Goal: Task Accomplishment & Management: Complete application form

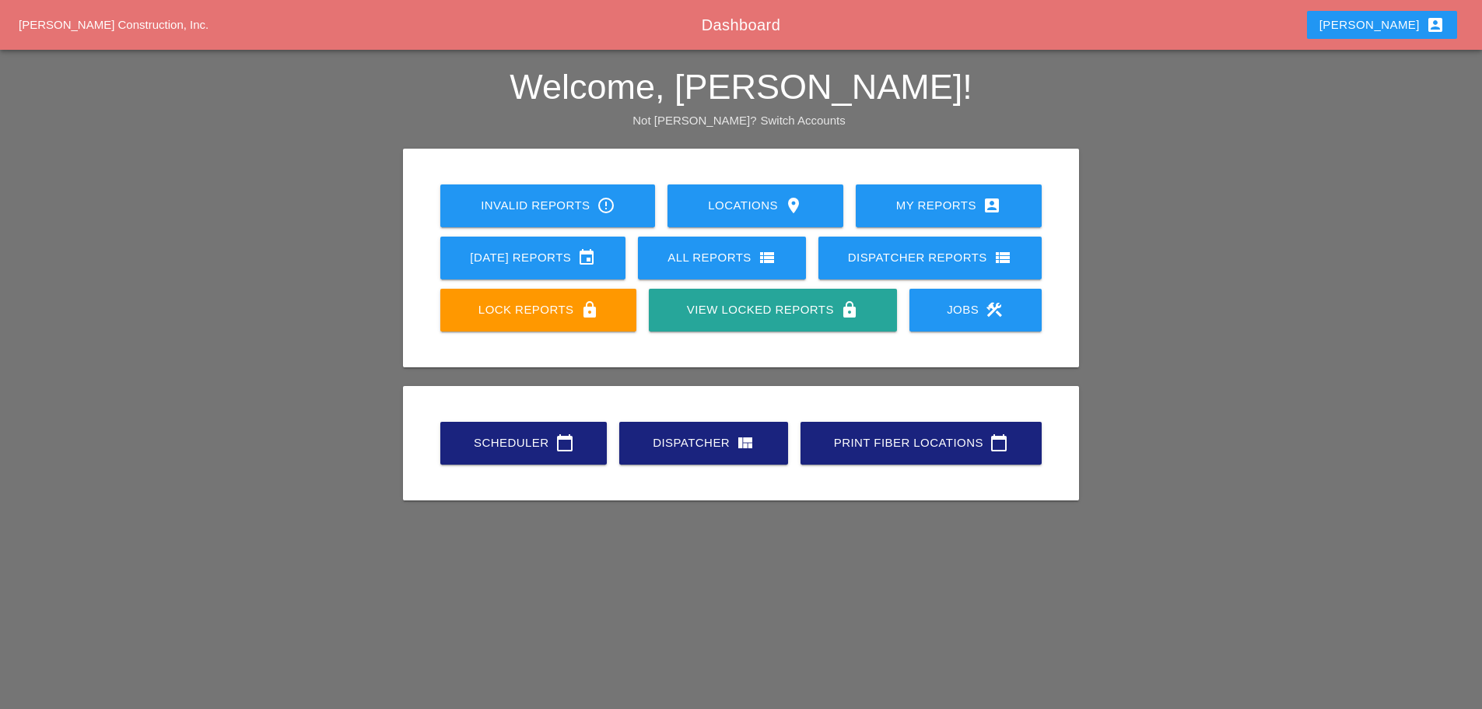
click at [502, 439] on div "Scheduler calendar_today" at bounding box center [523, 442] width 117 height 19
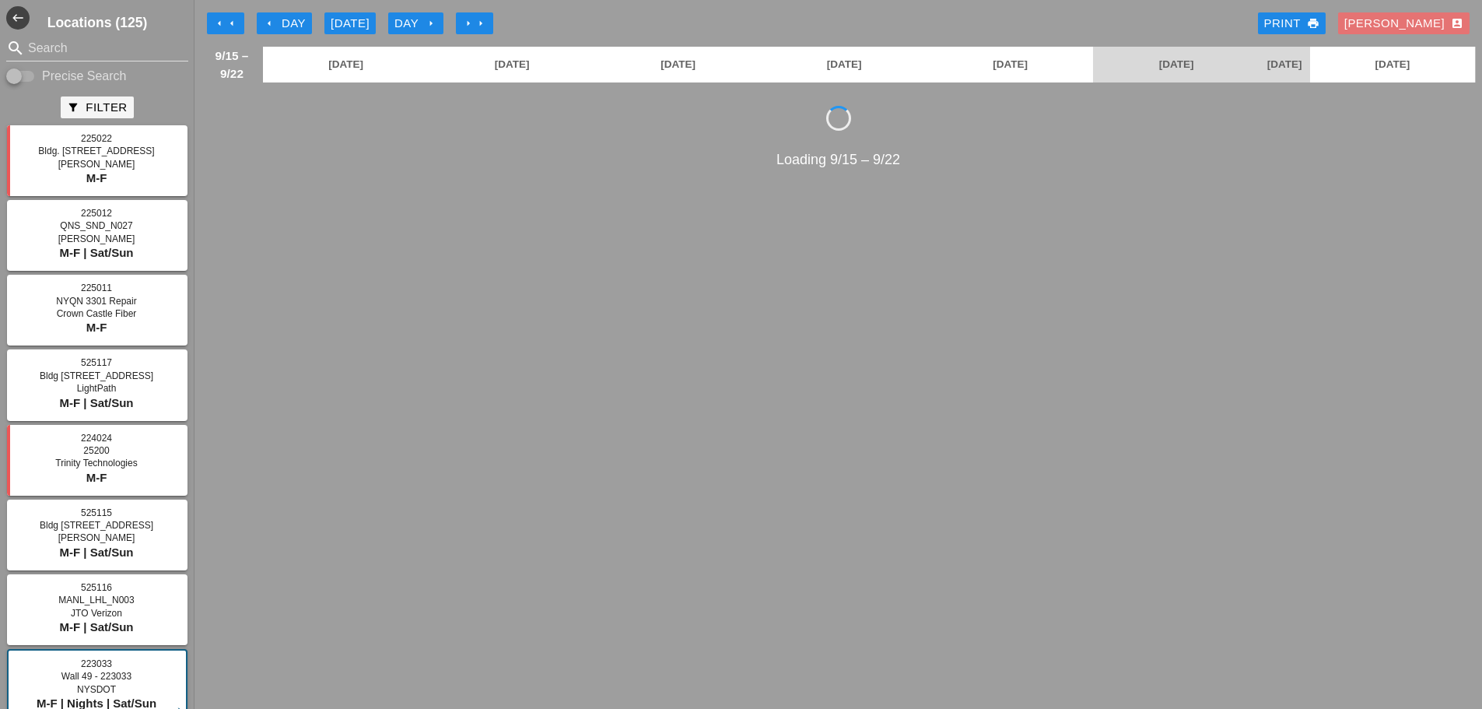
click at [266, 23] on icon "arrow_left" at bounding box center [269, 23] width 12 height 12
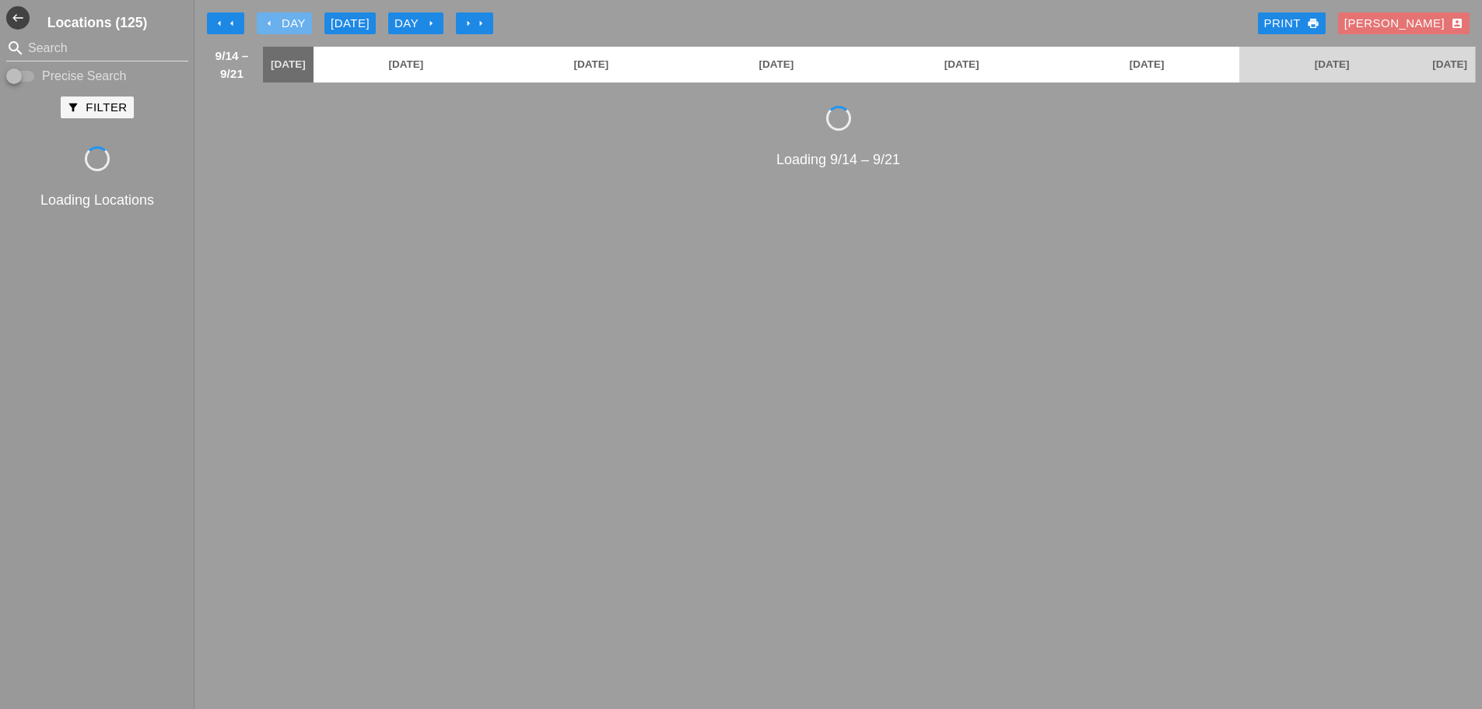
click at [266, 23] on icon "arrow_left" at bounding box center [269, 23] width 12 height 12
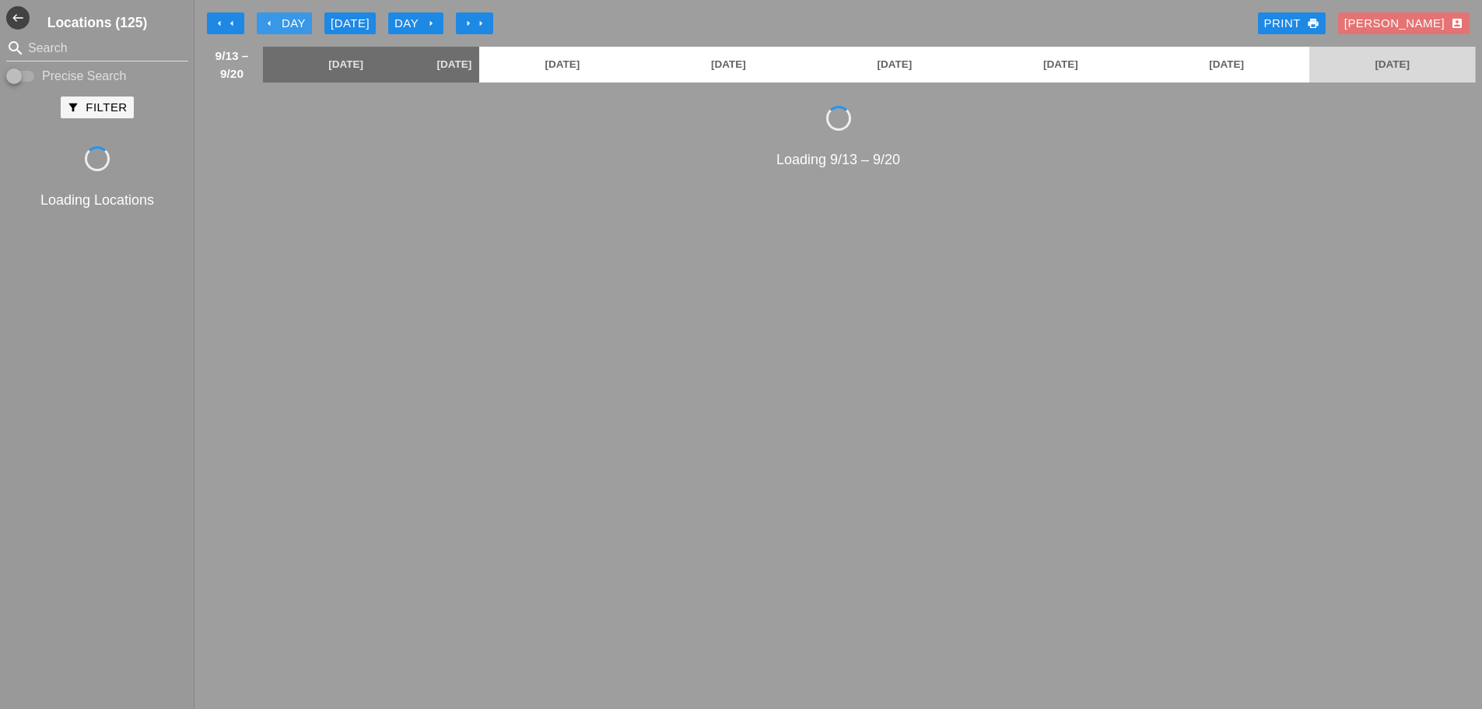
click at [266, 23] on icon "arrow_left" at bounding box center [269, 23] width 12 height 12
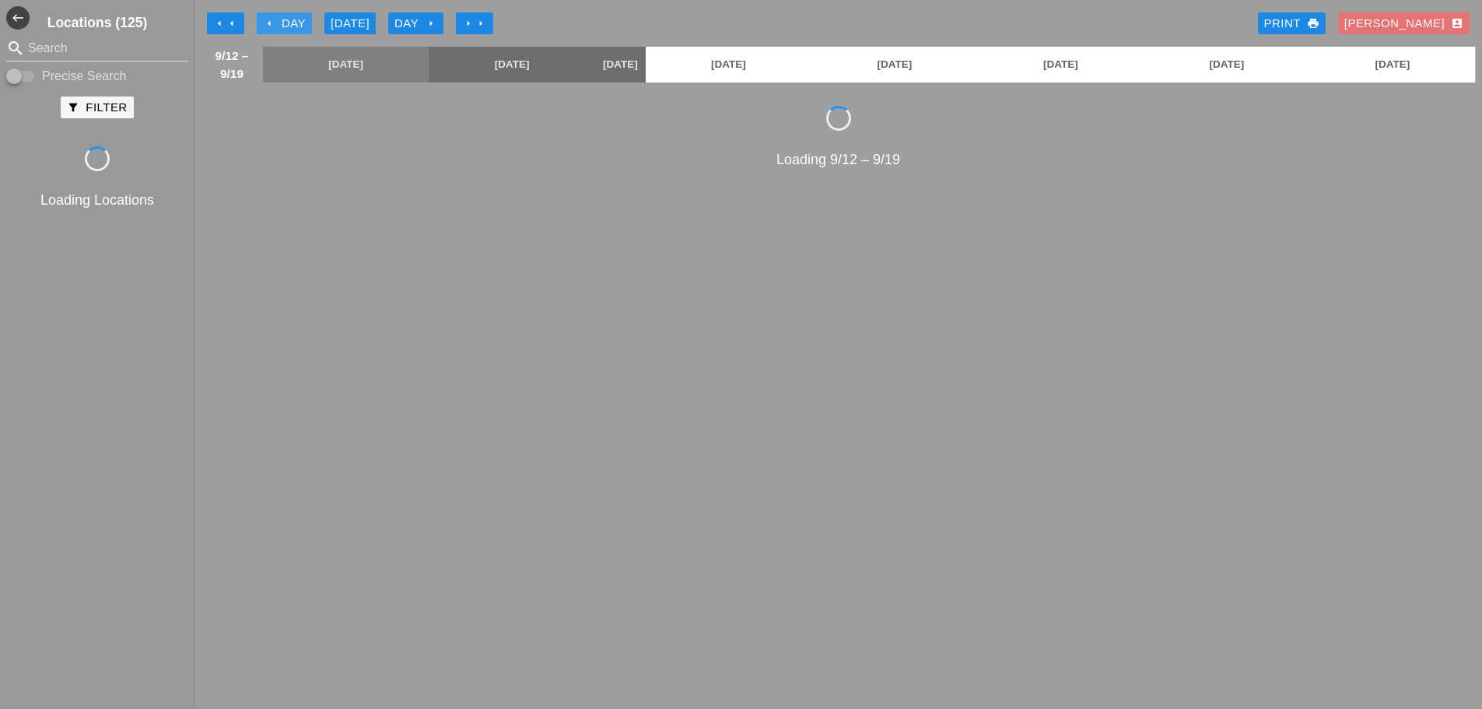
click at [266, 23] on icon "arrow_left" at bounding box center [269, 23] width 12 height 12
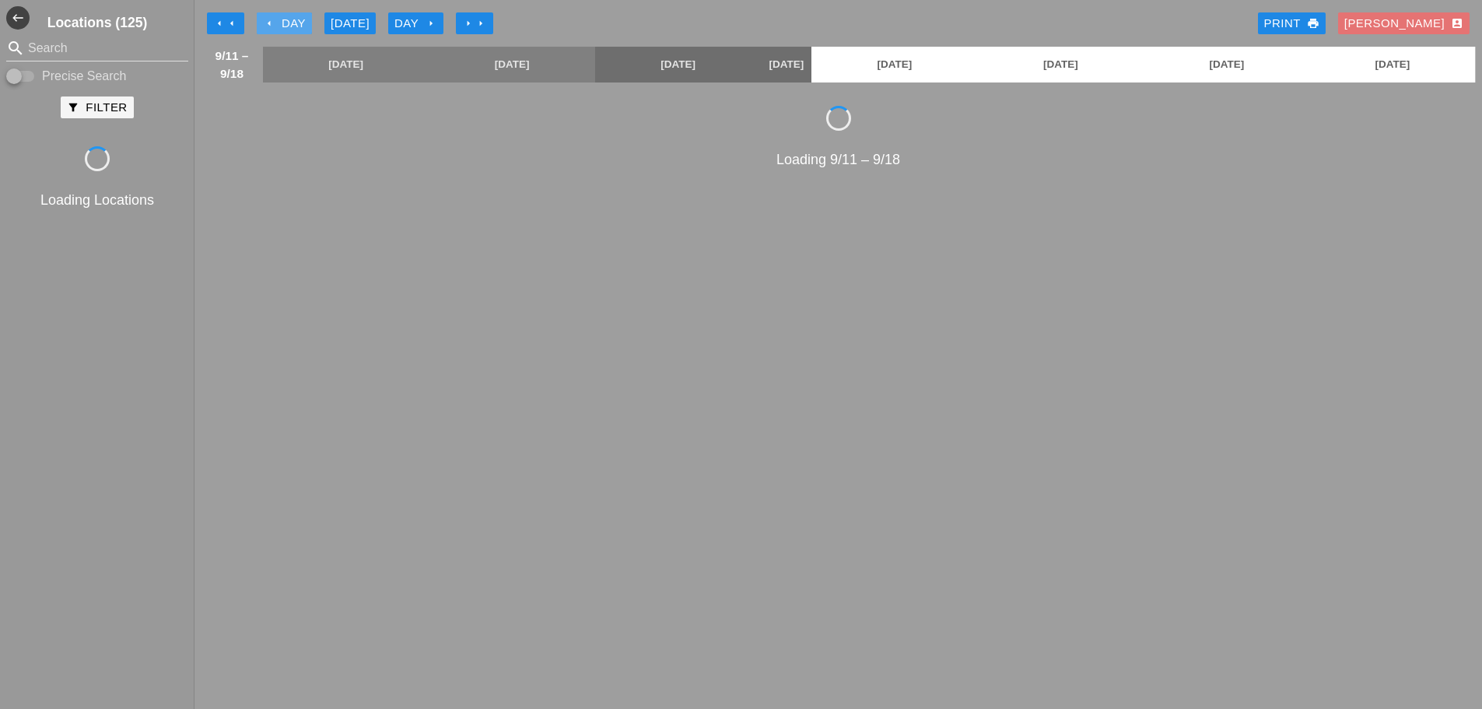
click at [266, 23] on icon "arrow_left" at bounding box center [269, 23] width 12 height 12
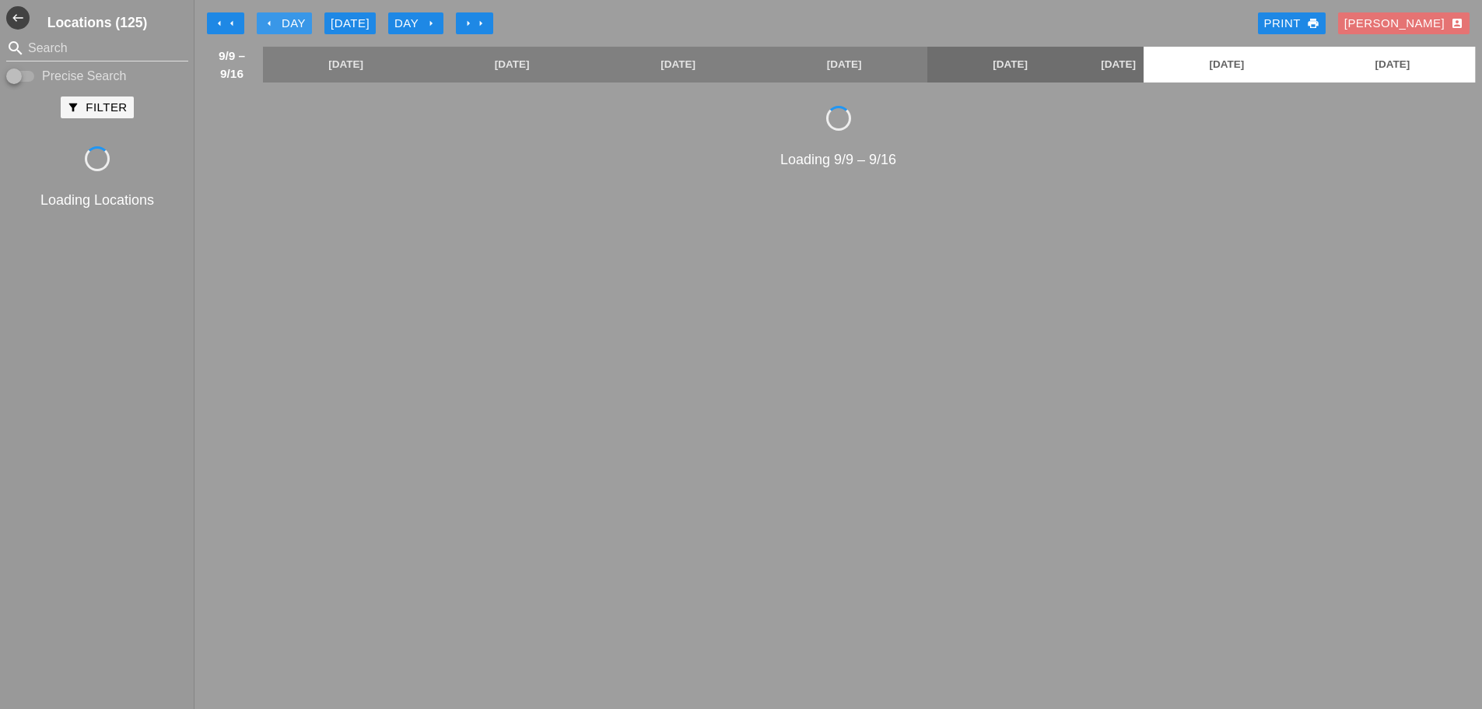
click at [266, 23] on icon "arrow_left" at bounding box center [269, 23] width 12 height 12
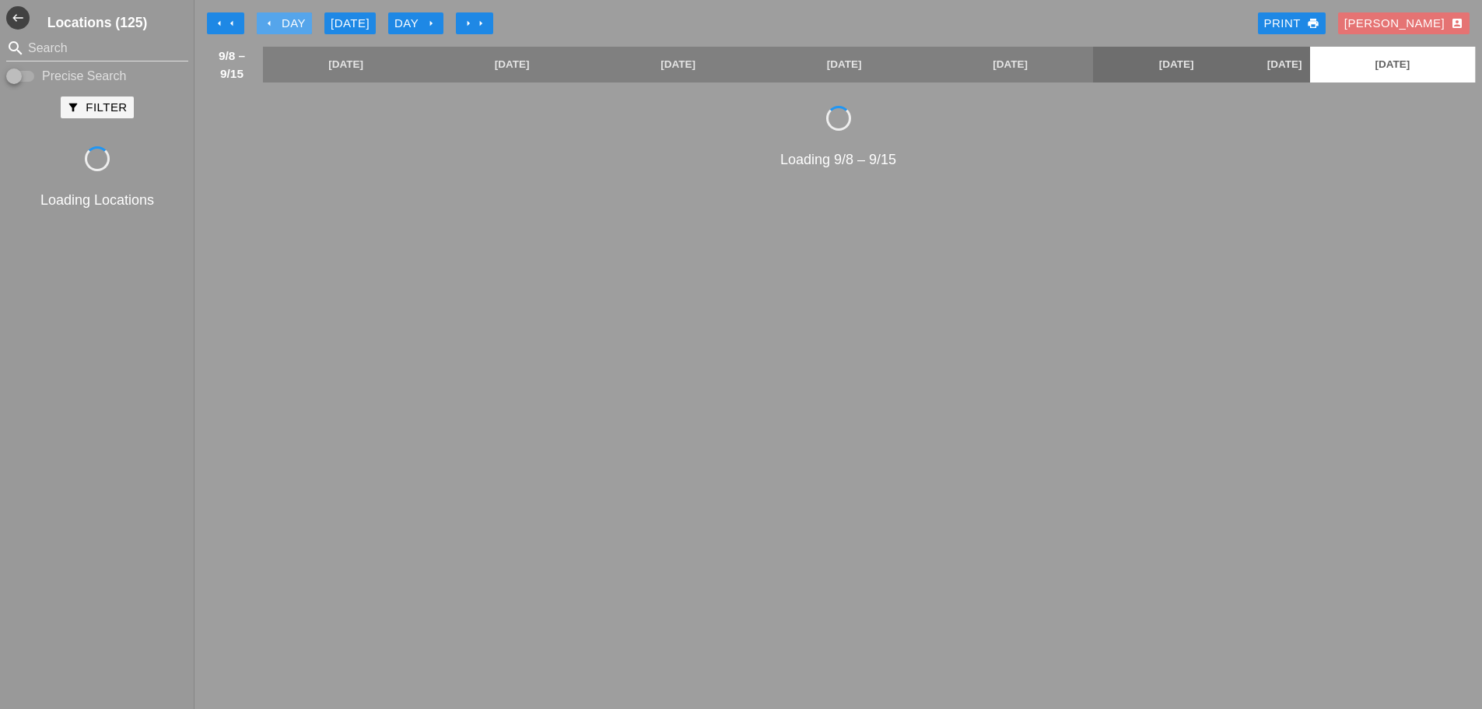
click at [266, 23] on icon "arrow_left" at bounding box center [269, 23] width 12 height 12
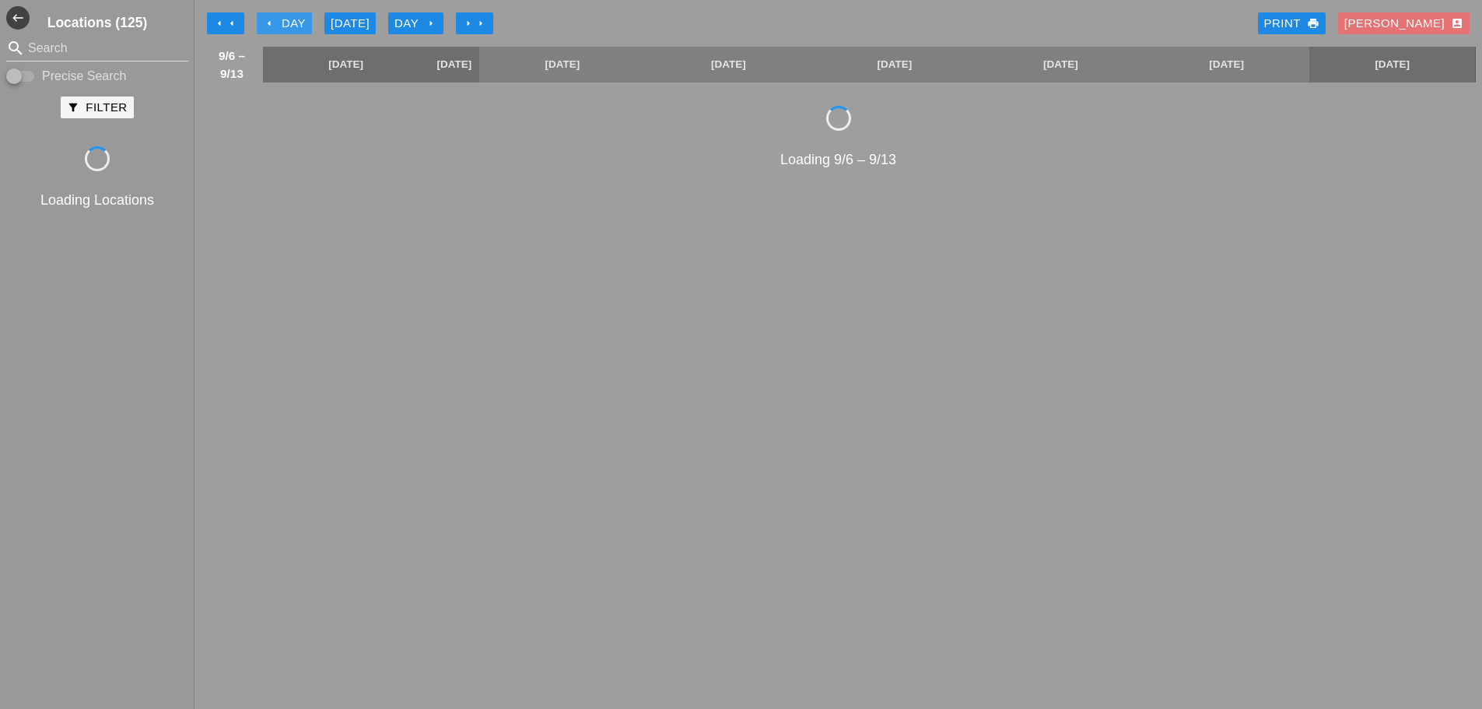
click at [266, 23] on icon "arrow_left" at bounding box center [269, 23] width 12 height 12
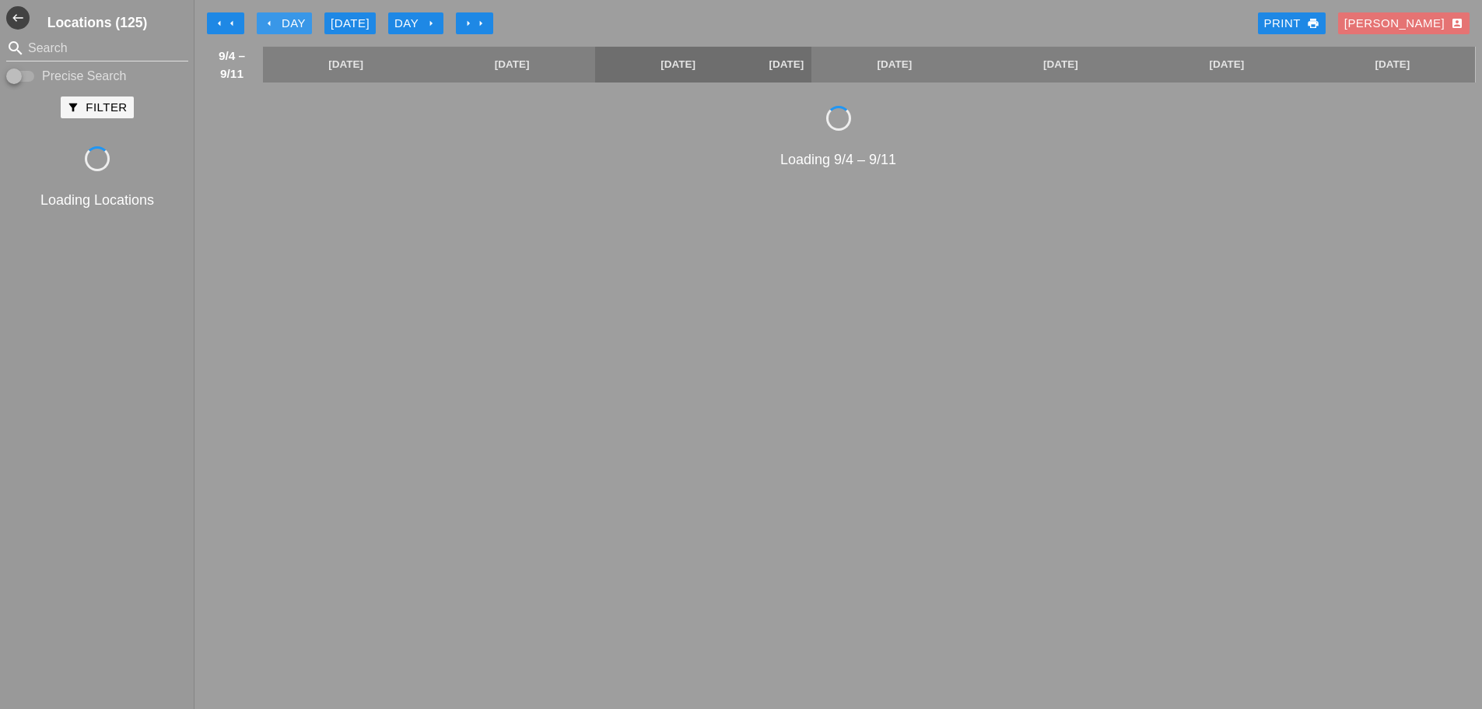
click at [266, 23] on icon "arrow_left" at bounding box center [269, 23] width 12 height 12
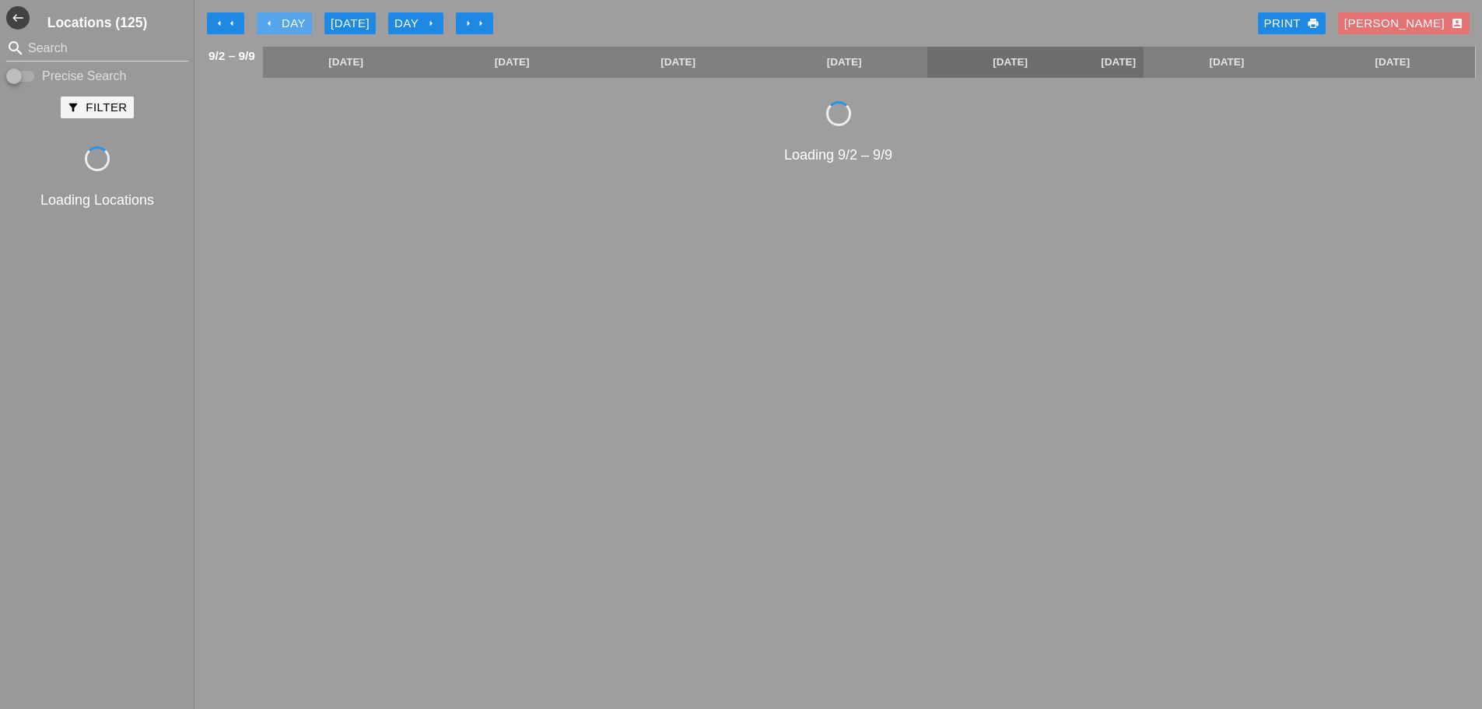
click at [266, 23] on icon "arrow_left" at bounding box center [269, 23] width 12 height 12
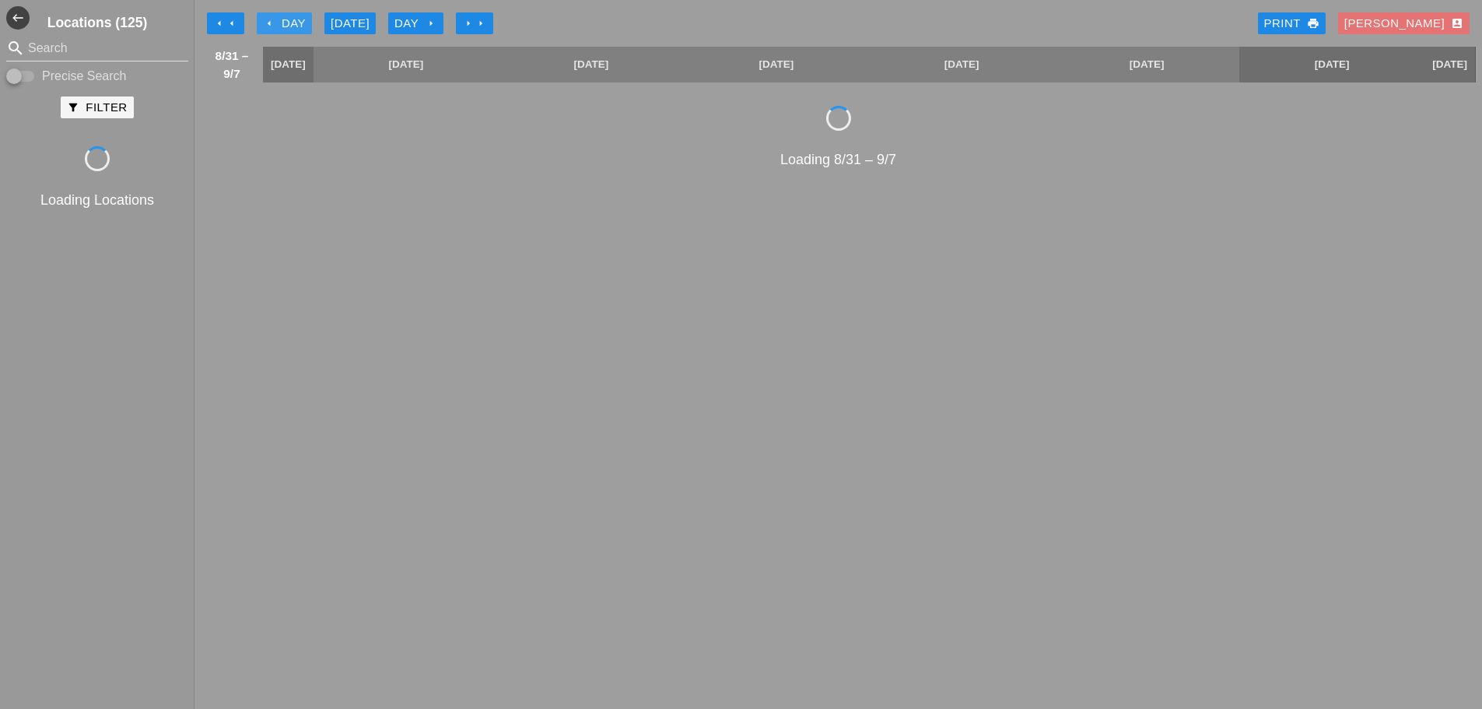
click at [266, 23] on icon "arrow_left" at bounding box center [269, 23] width 12 height 12
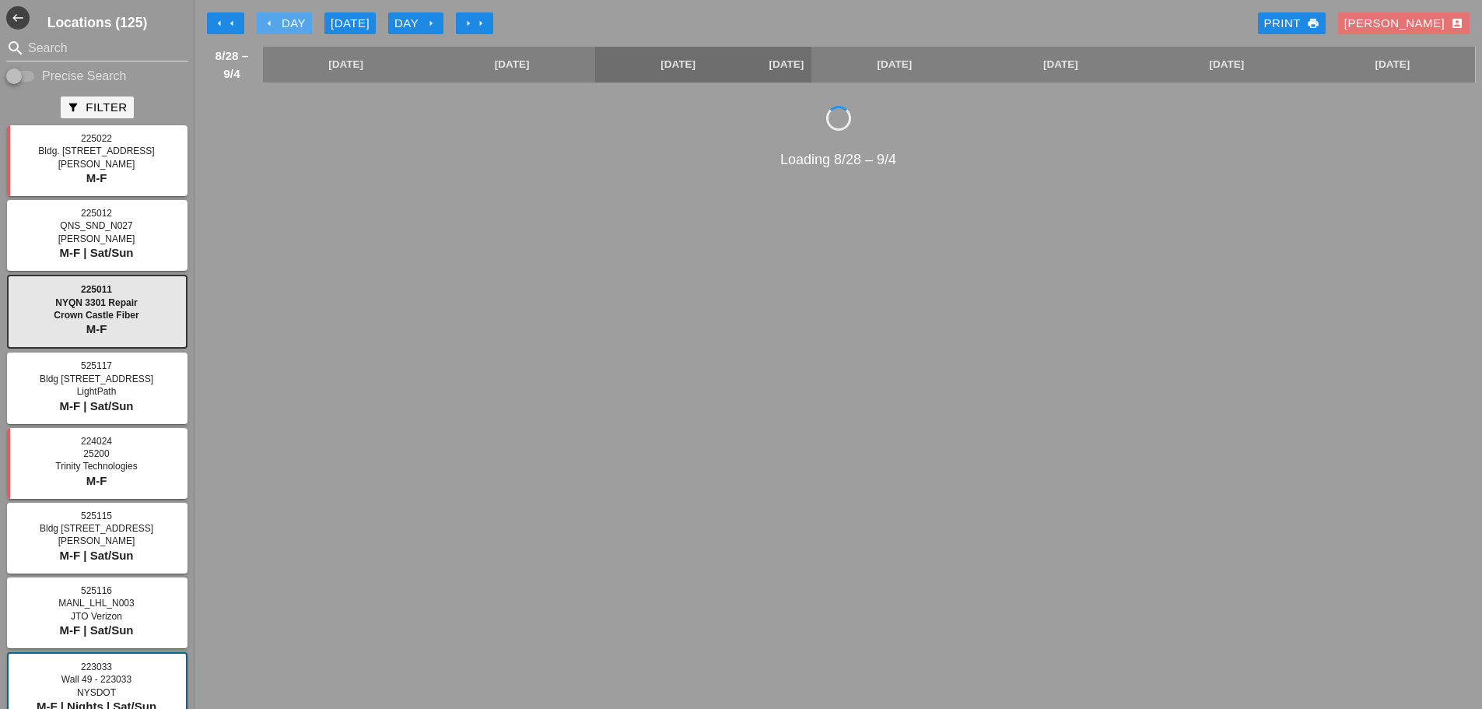
click at [267, 16] on div "arrow_left Day" at bounding box center [284, 24] width 43 height 18
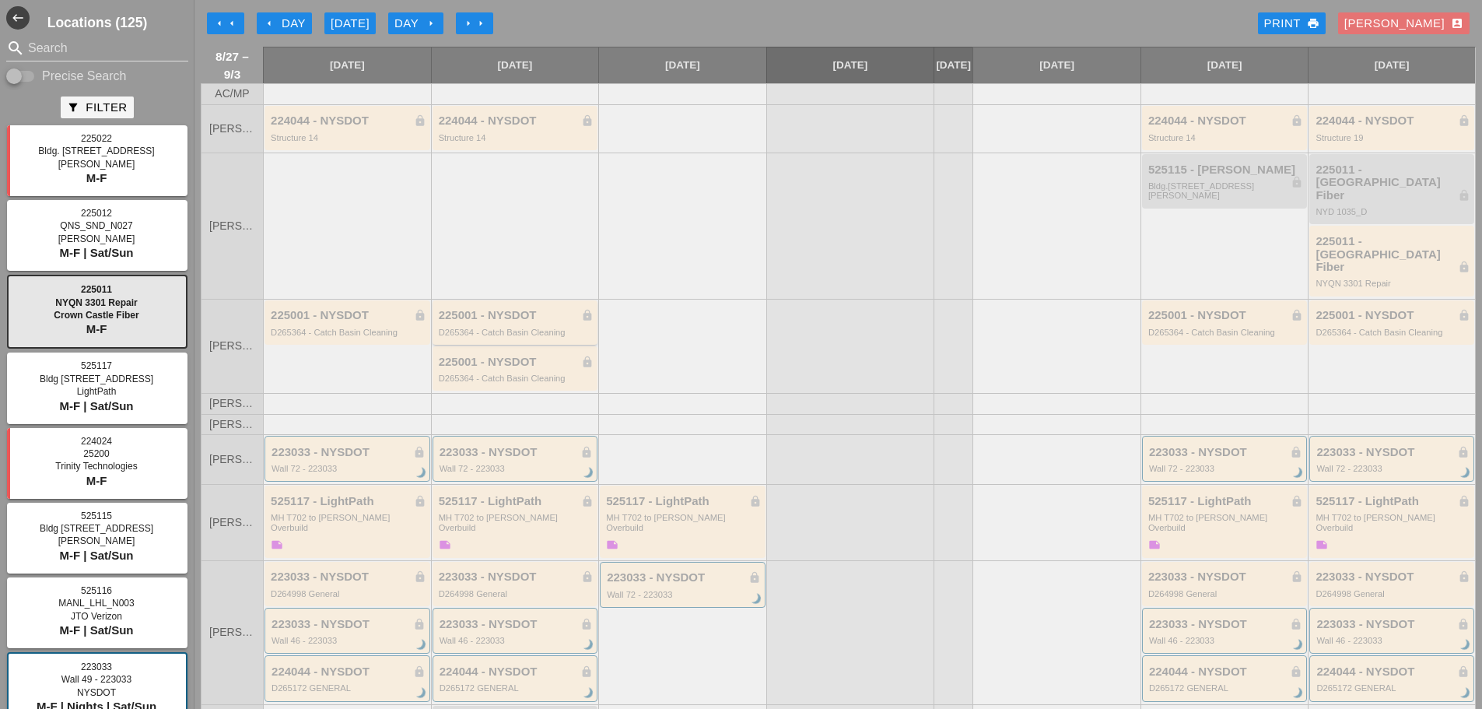
click at [501, 310] on div "225001 - NYSDOT lock D265364 - Catch Basin Cleaning" at bounding box center [517, 323] width 156 height 28
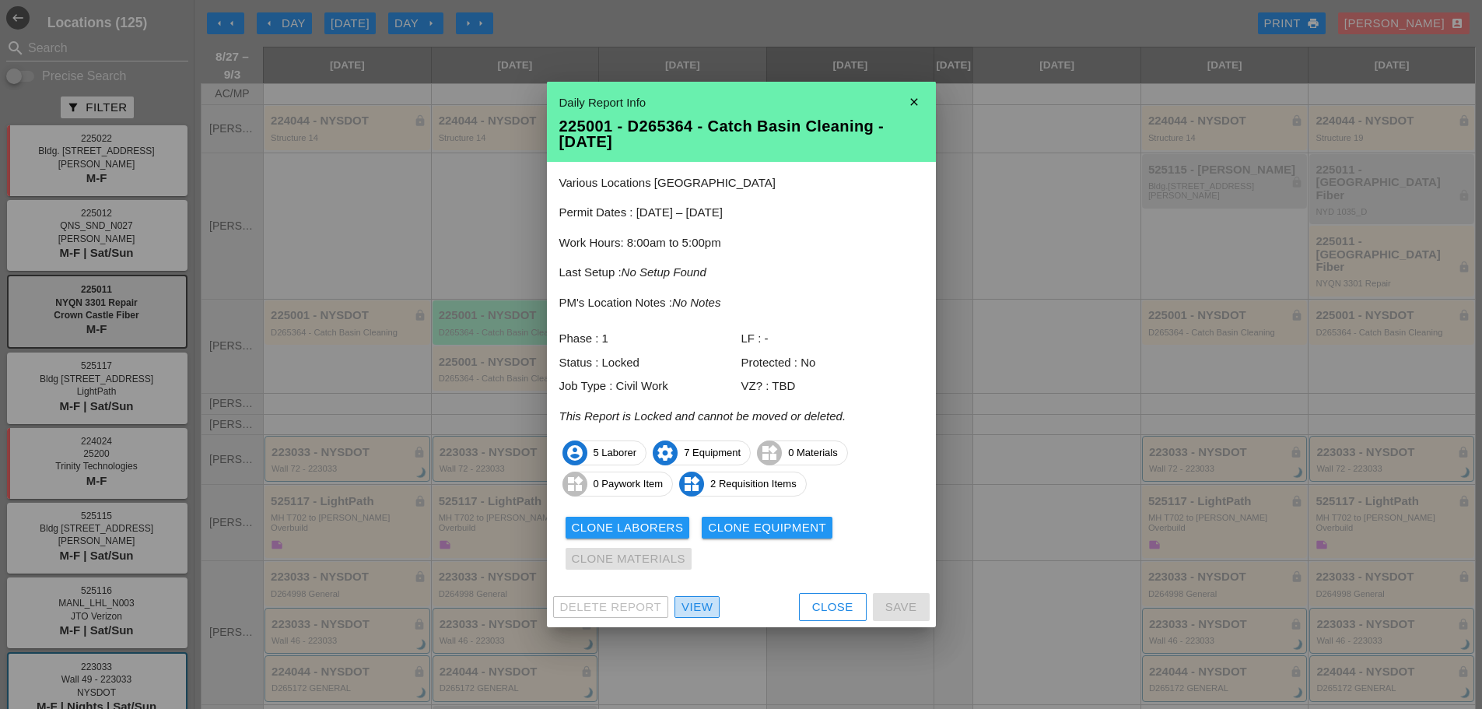
click at [707, 605] on div "View" at bounding box center [696, 607] width 31 height 18
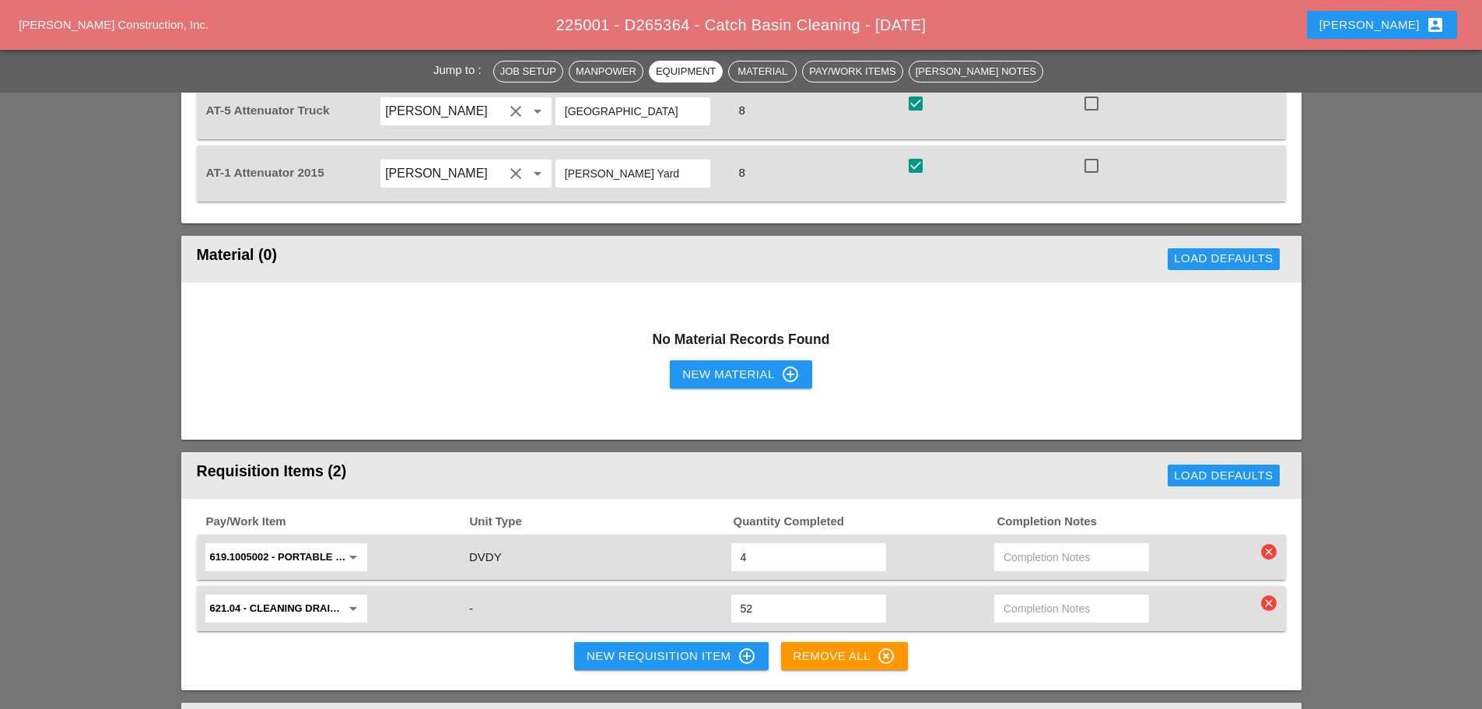
scroll to position [1556, 0]
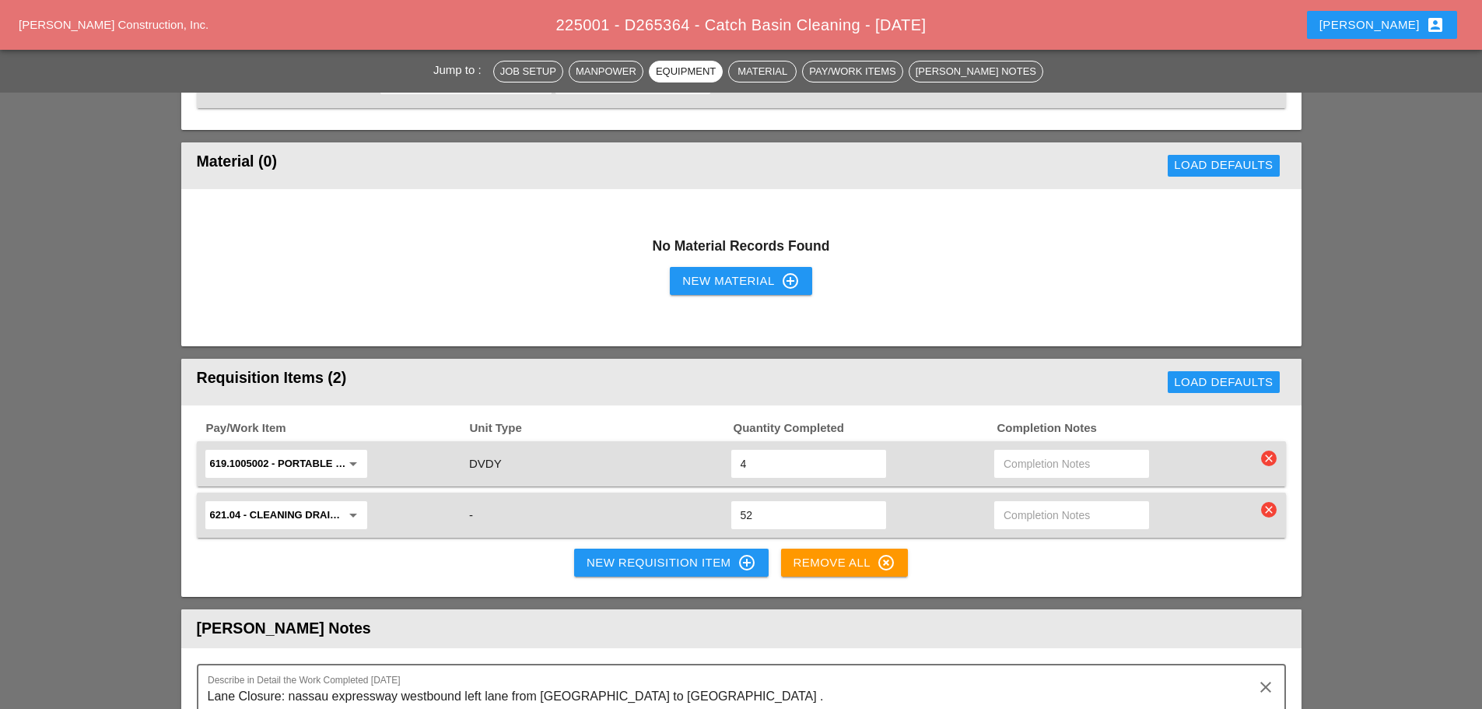
click at [686, 553] on div "New Requisition Item control_point" at bounding box center [672, 562] width 170 height 19
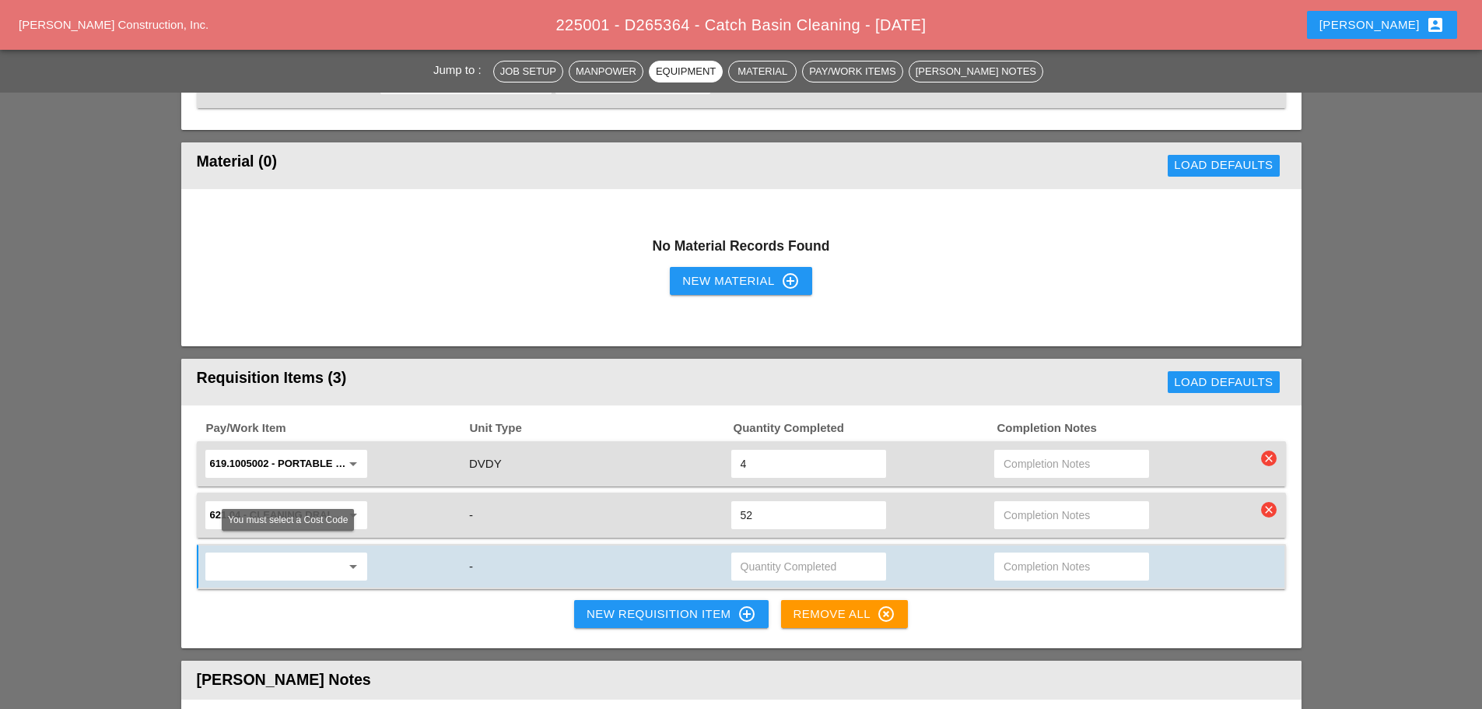
click at [280, 557] on input "text" at bounding box center [275, 566] width 131 height 25
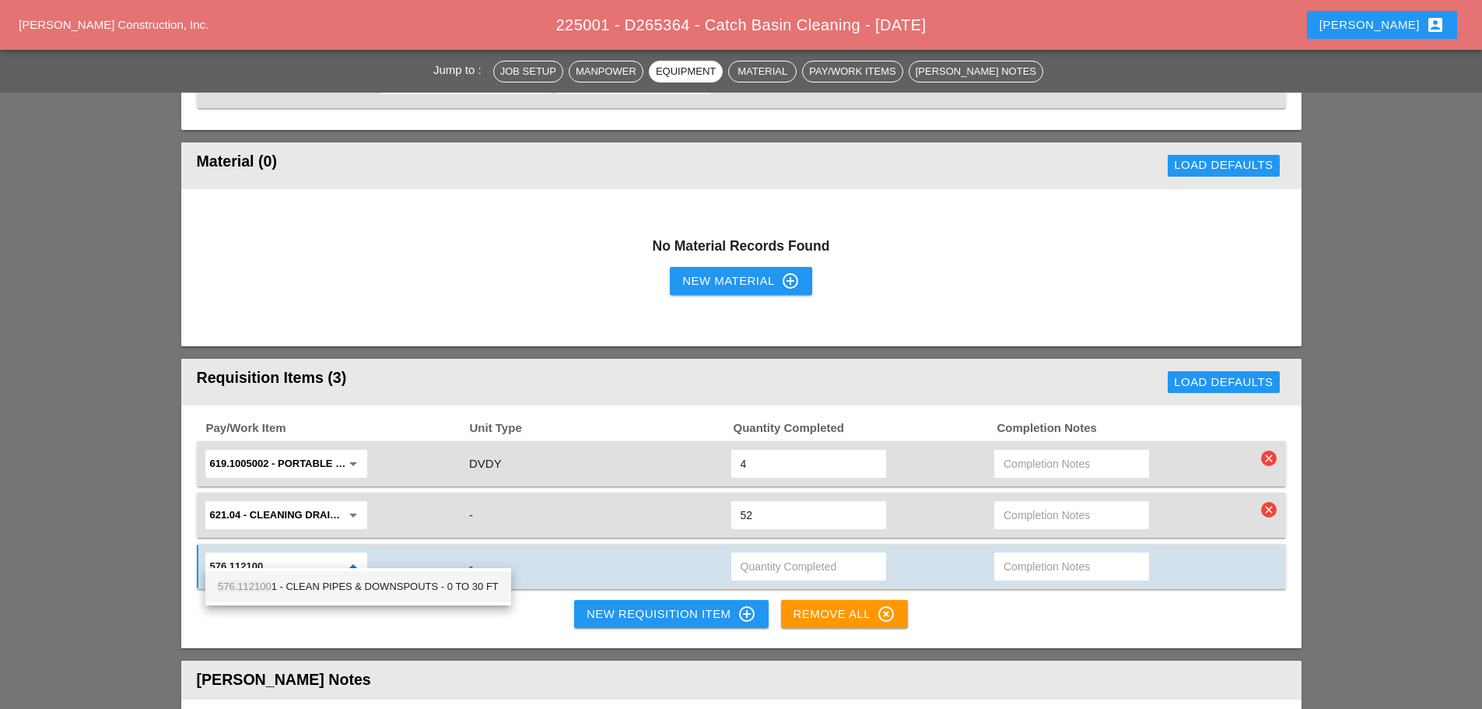
click at [278, 583] on div "576.112100 1 - CLEAN PIPES & DOWNSPOUTS - 0 TO 30 FT" at bounding box center [358, 586] width 281 height 19
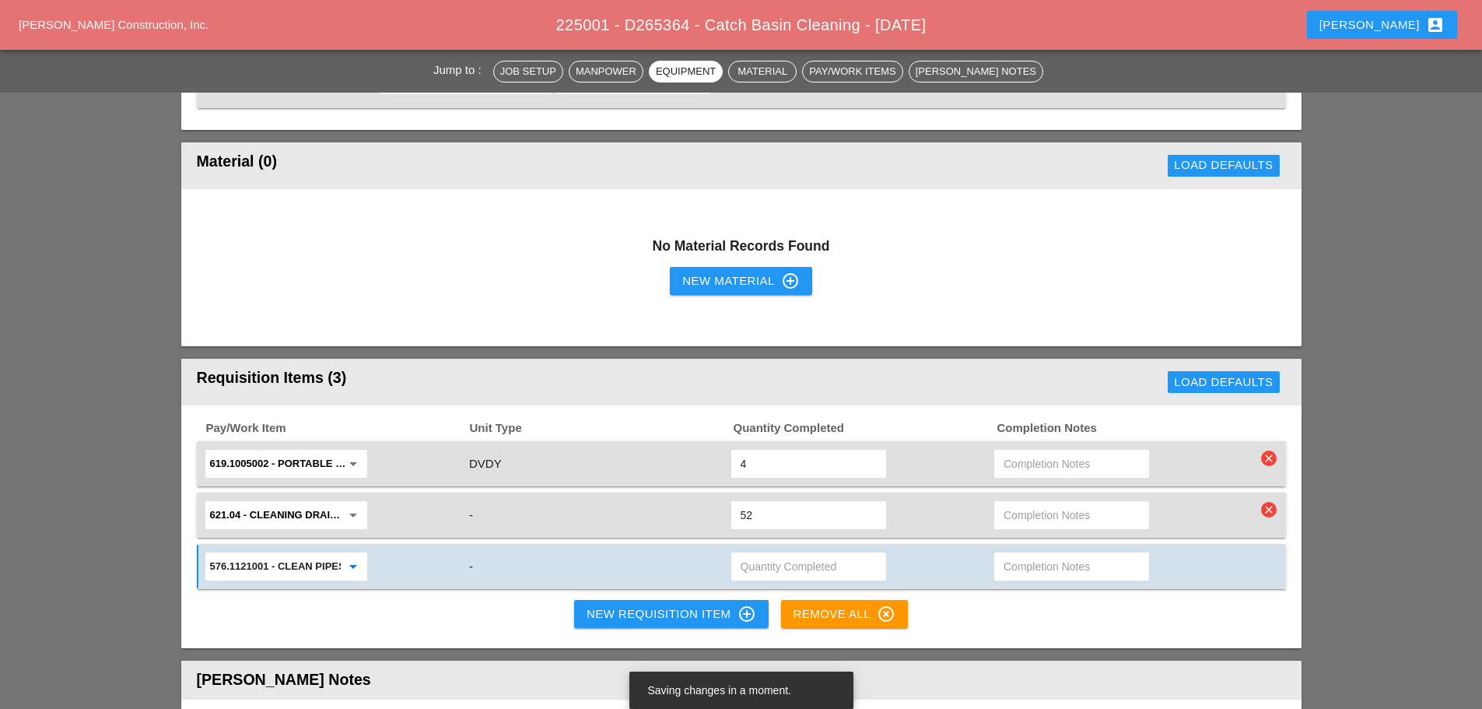
type input "576.1121001 - CLEAN PIPES & DOWNSPOUTS - 0 TO 30 FT"
click at [793, 558] on input "text" at bounding box center [809, 566] width 136 height 25
type input "3"
click at [518, 592] on div "Pay/Work Item Unit Type Quantity Completed Completion Notes 619.1005002 - Porta…" at bounding box center [741, 526] width 1120 height 243
click at [637, 608] on div "New Requisition Item control_point" at bounding box center [672, 613] width 170 height 19
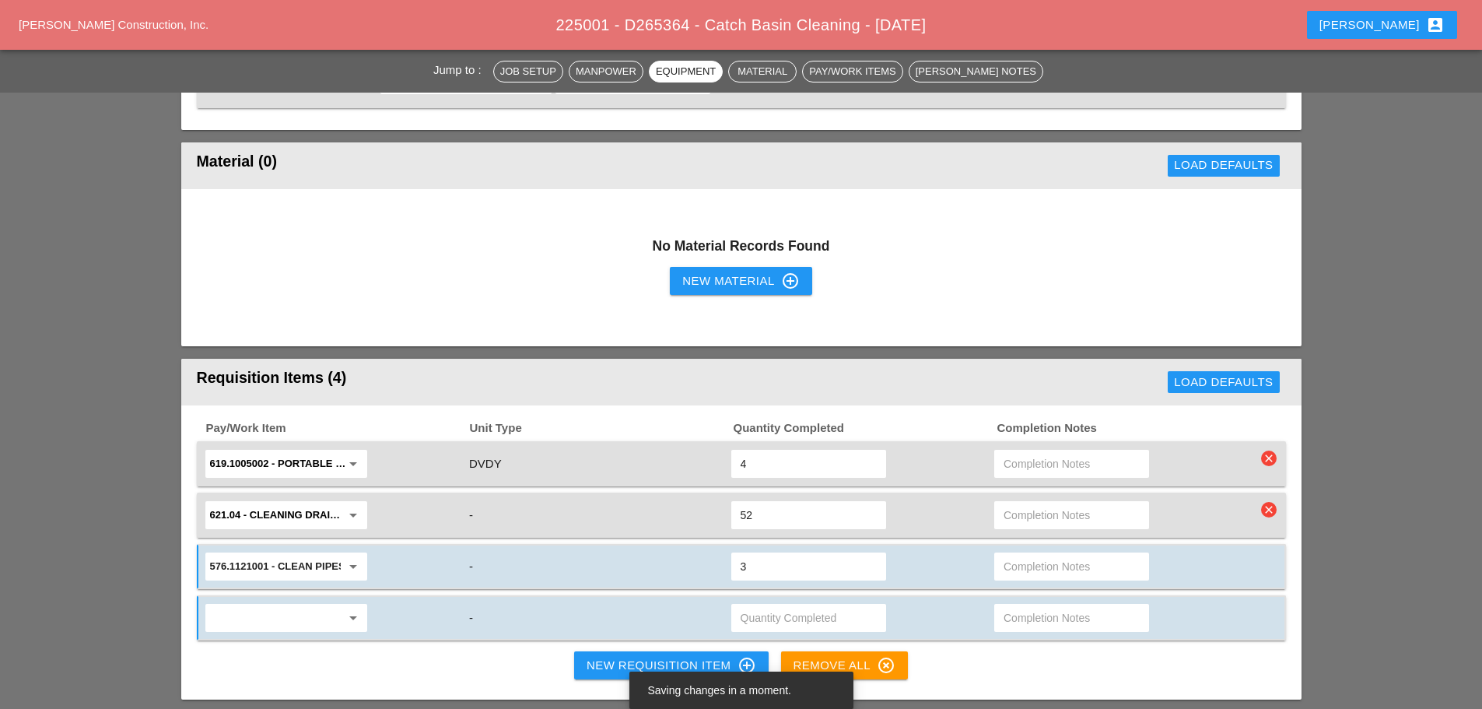
click at [239, 605] on input "text" at bounding box center [275, 617] width 131 height 25
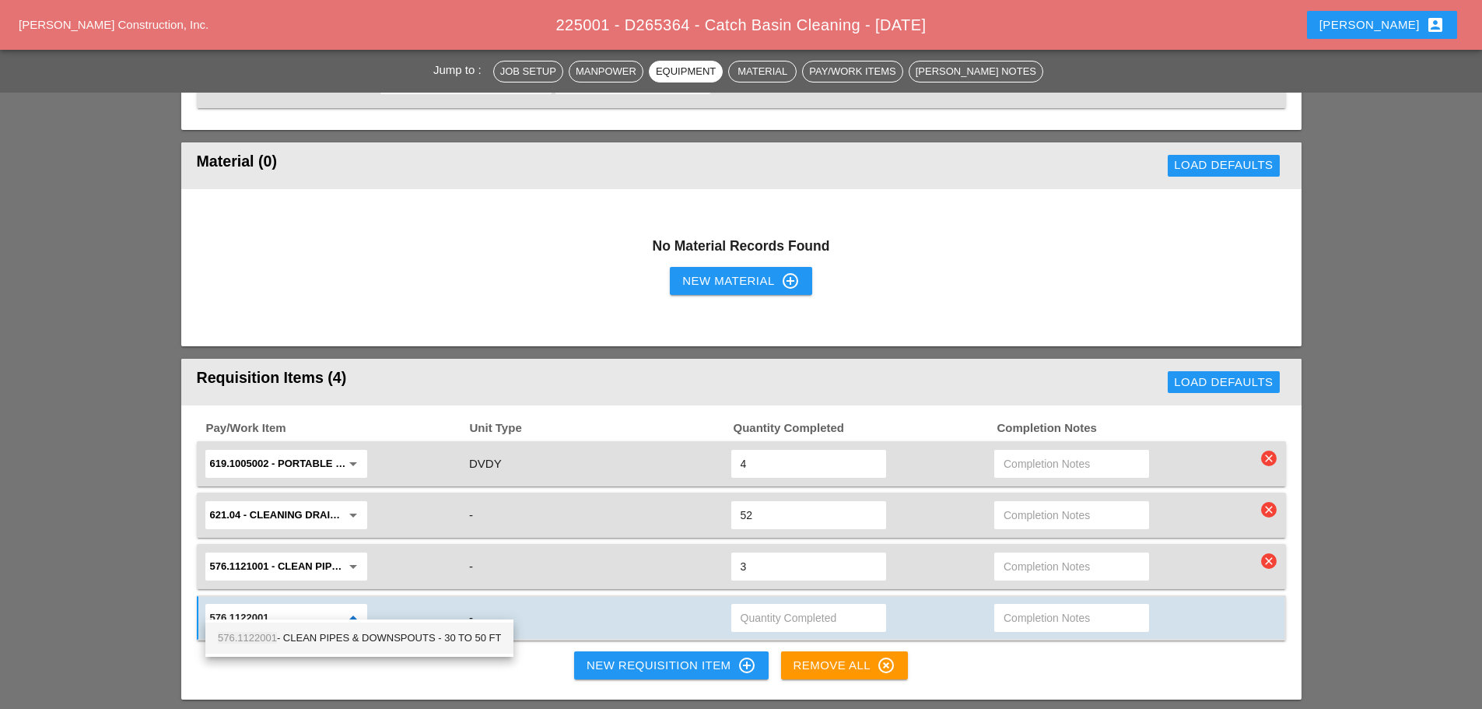
click at [261, 644] on div "576.1122001 - CLEAN PIPES & DOWNSPOUTS - 30 TO 50 FT" at bounding box center [359, 638] width 283 height 19
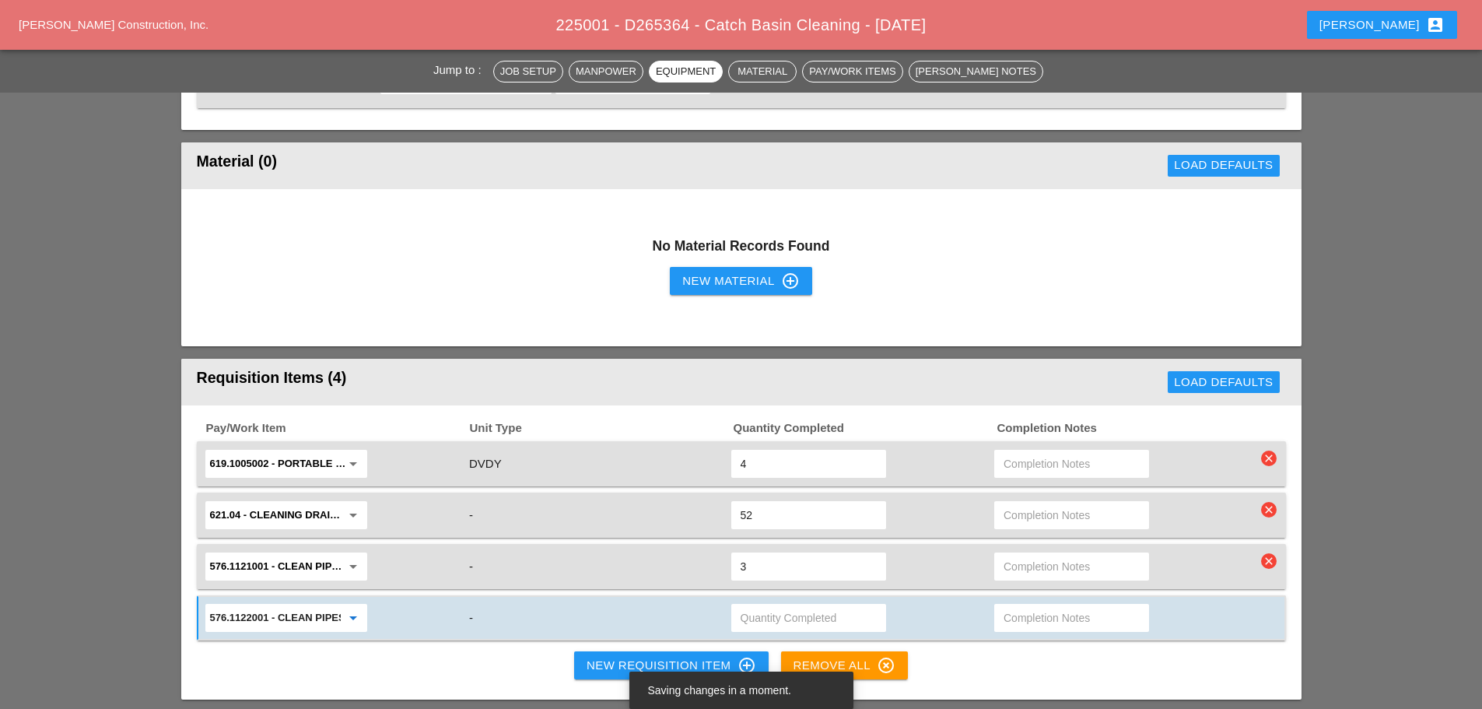
type input "576.1122001 - CLEAN PIPES & DOWNSPOUTS - 30 TO 50 FT"
click at [822, 605] on input "text" at bounding box center [809, 617] width 136 height 25
type input "1"
click at [427, 639] on div "Pay/Work Item Unit Type Quantity Completed Completion Notes 619.1005002 - Porta…" at bounding box center [741, 552] width 1120 height 295
click at [611, 656] on div "New Requisition Item control_point" at bounding box center [672, 665] width 170 height 19
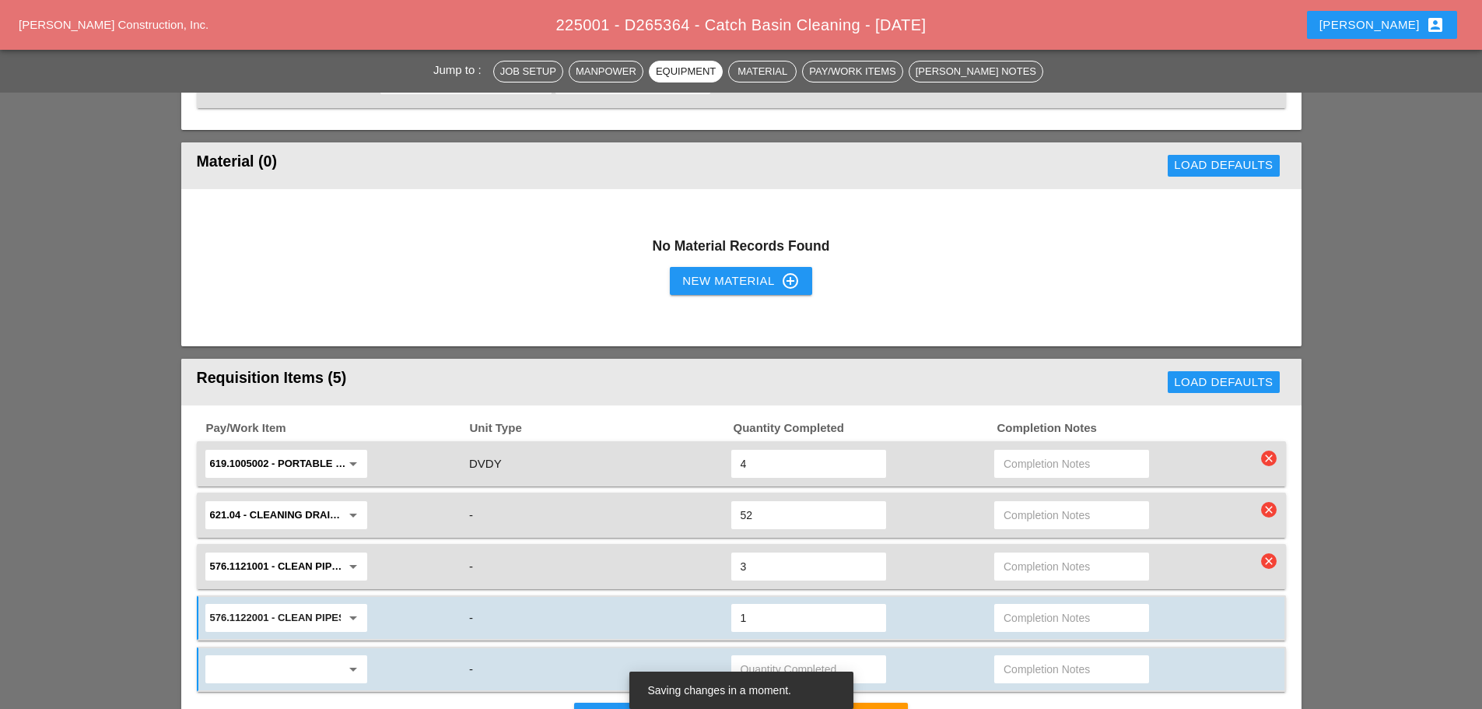
click at [301, 653] on div "arrow_drop_down" at bounding box center [335, 669] width 264 height 33
click at [284, 657] on input "text" at bounding box center [275, 669] width 131 height 25
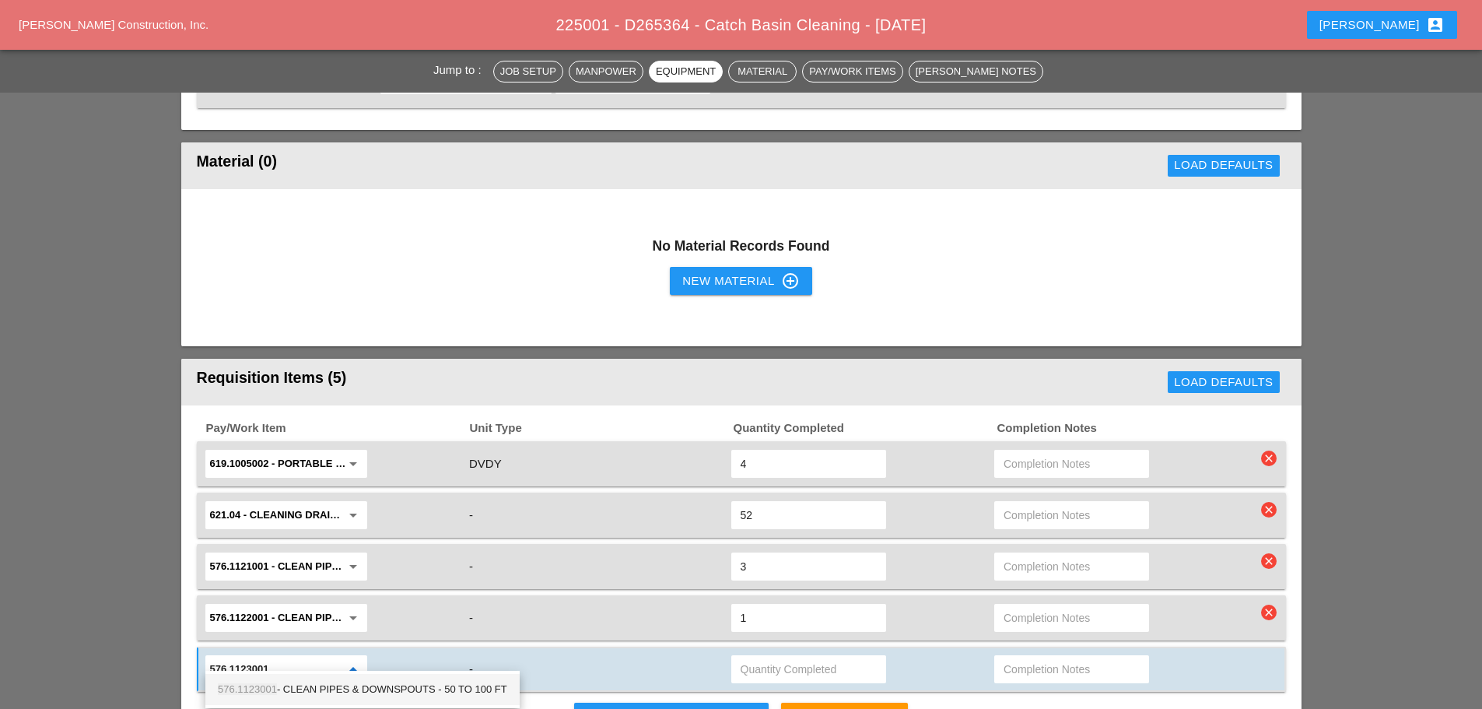
click at [266, 686] on span "576.1123001" at bounding box center [247, 689] width 59 height 12
type input "576.1123001 - CLEAN PIPES & DOWNSPOUTS - 50 TO 100 FT"
click at [817, 657] on input "text" at bounding box center [809, 669] width 136 height 25
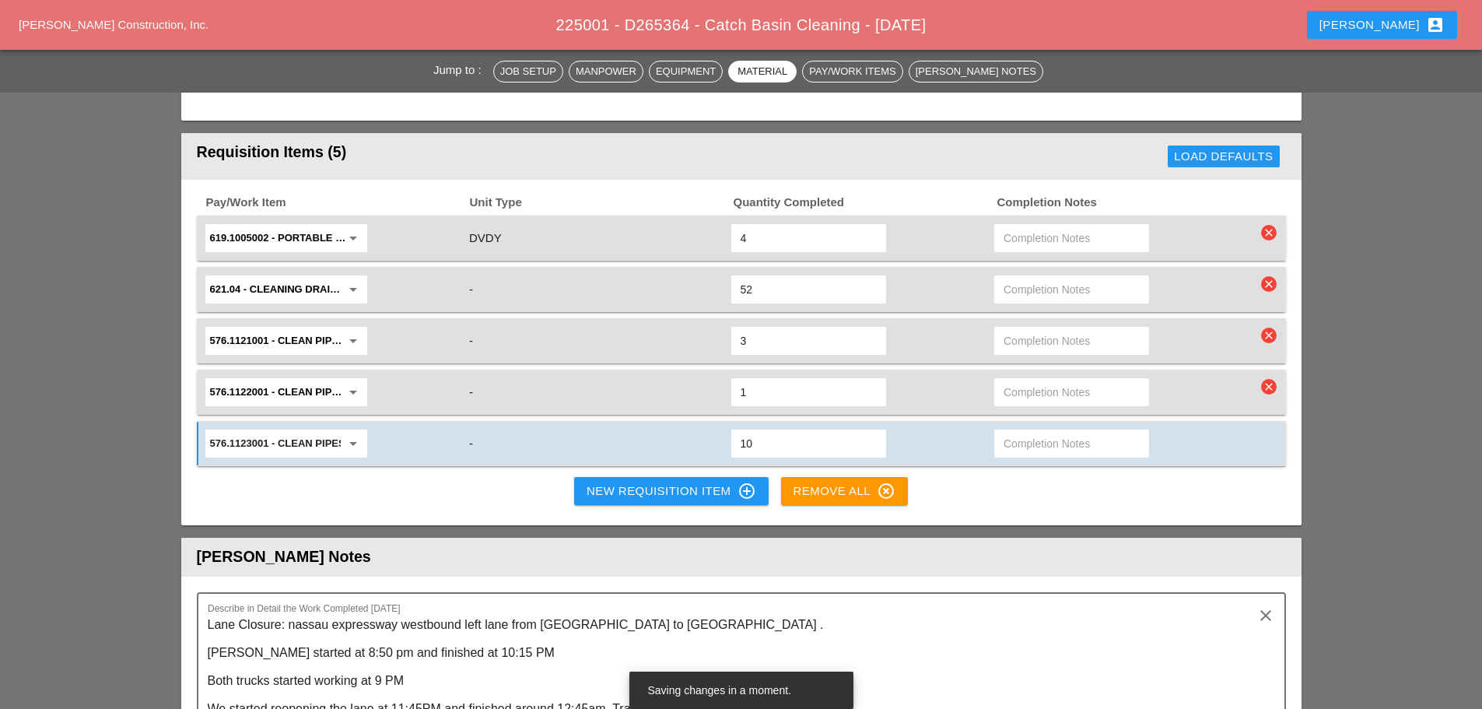
scroll to position [1789, 0]
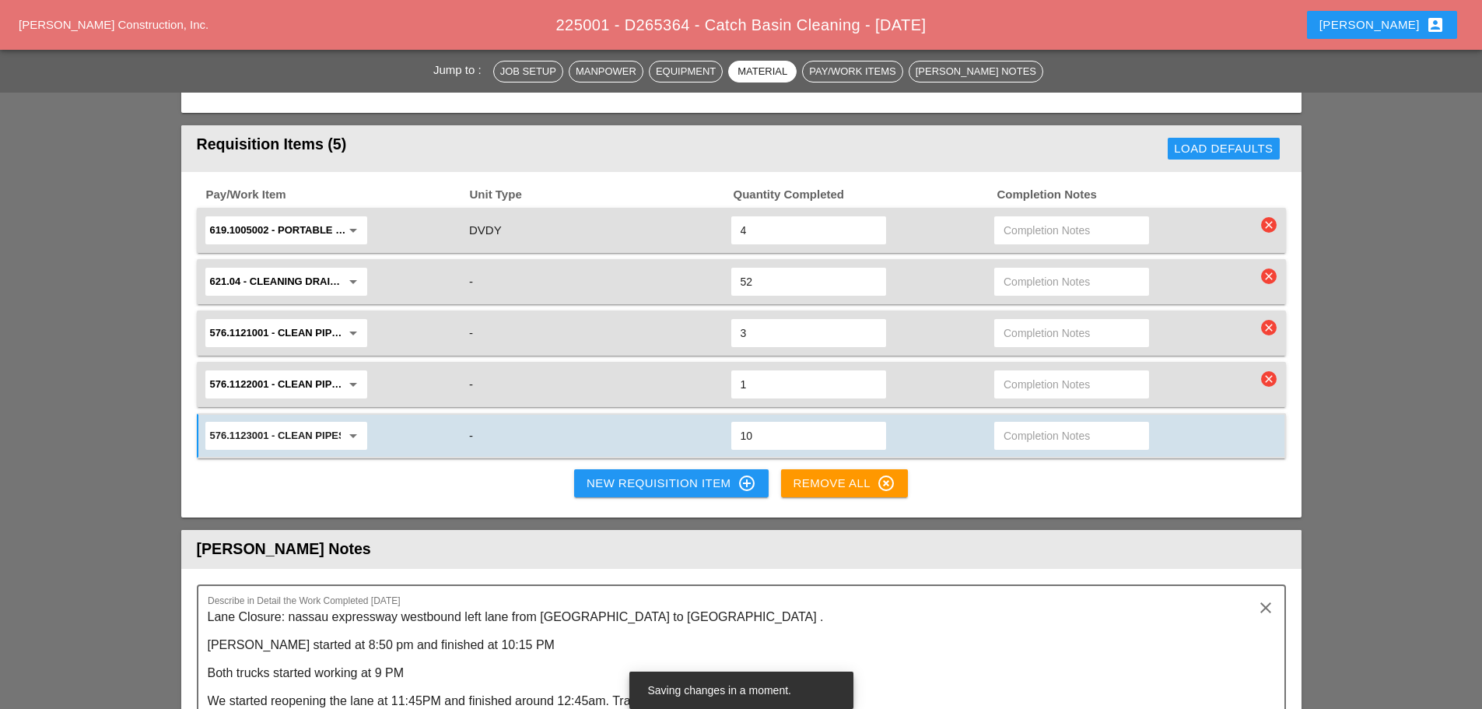
type input "10"
click at [624, 474] on div "New Requisition Item control_point" at bounding box center [672, 483] width 170 height 19
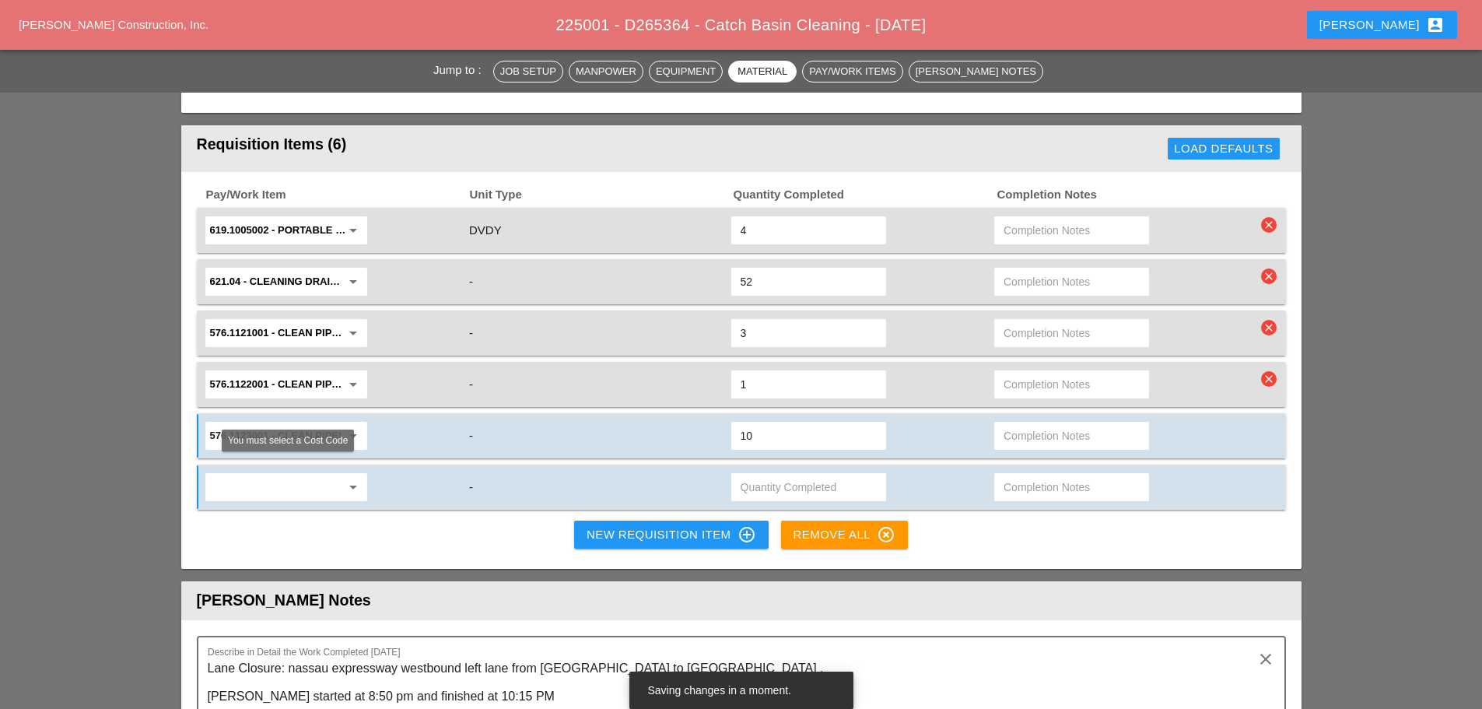
click at [263, 476] on input "text" at bounding box center [275, 487] width 131 height 25
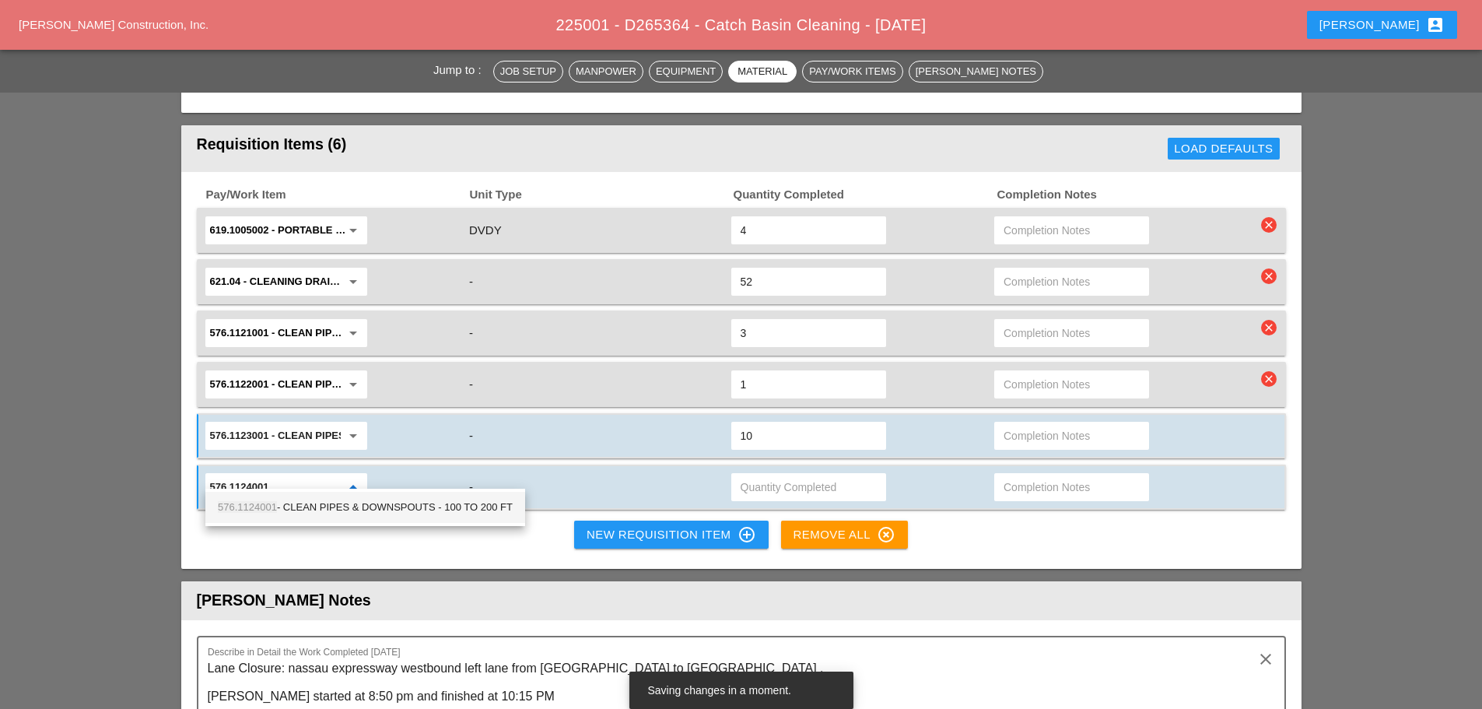
click at [285, 504] on div "576.1124001 - CLEAN PIPES & DOWNSPOUTS - 100 TO 200 FT" at bounding box center [365, 507] width 295 height 19
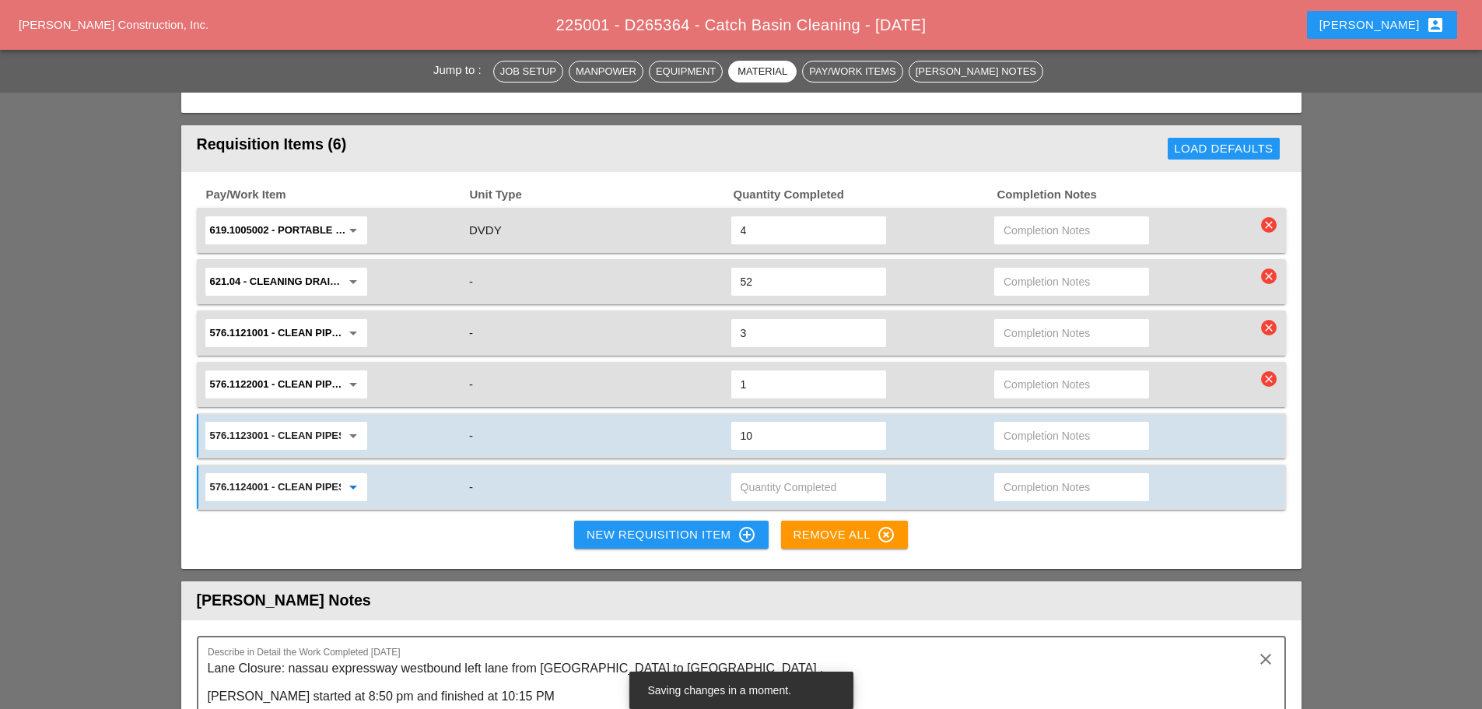
type input "576.1124001 - CLEAN PIPES & DOWNSPOUTS - 100 TO 200 FT"
click at [784, 481] on input "text" at bounding box center [809, 487] width 136 height 25
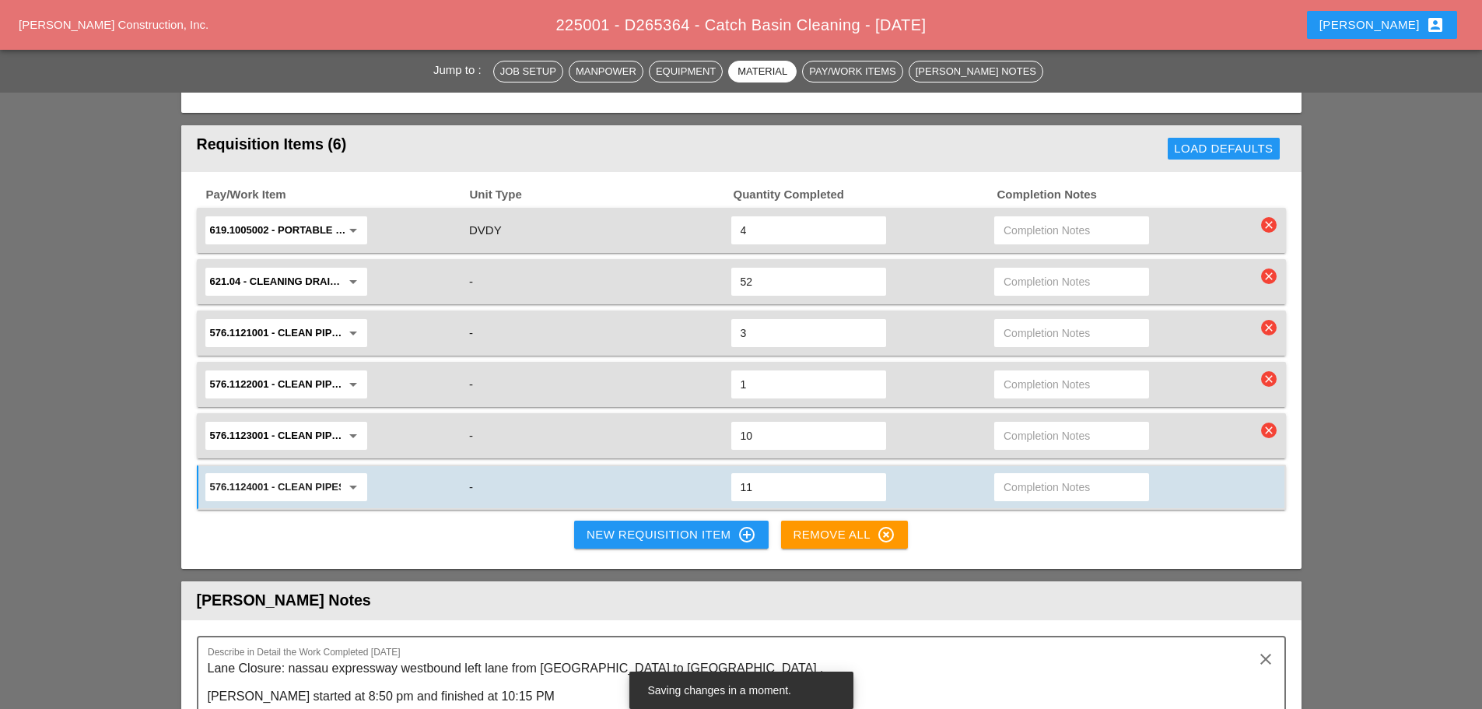
type input "11"
click at [432, 519] on div "Pay/Work Item Unit Type Quantity Completed Completion Notes 619.1005002 - Porta…" at bounding box center [741, 371] width 1120 height 398
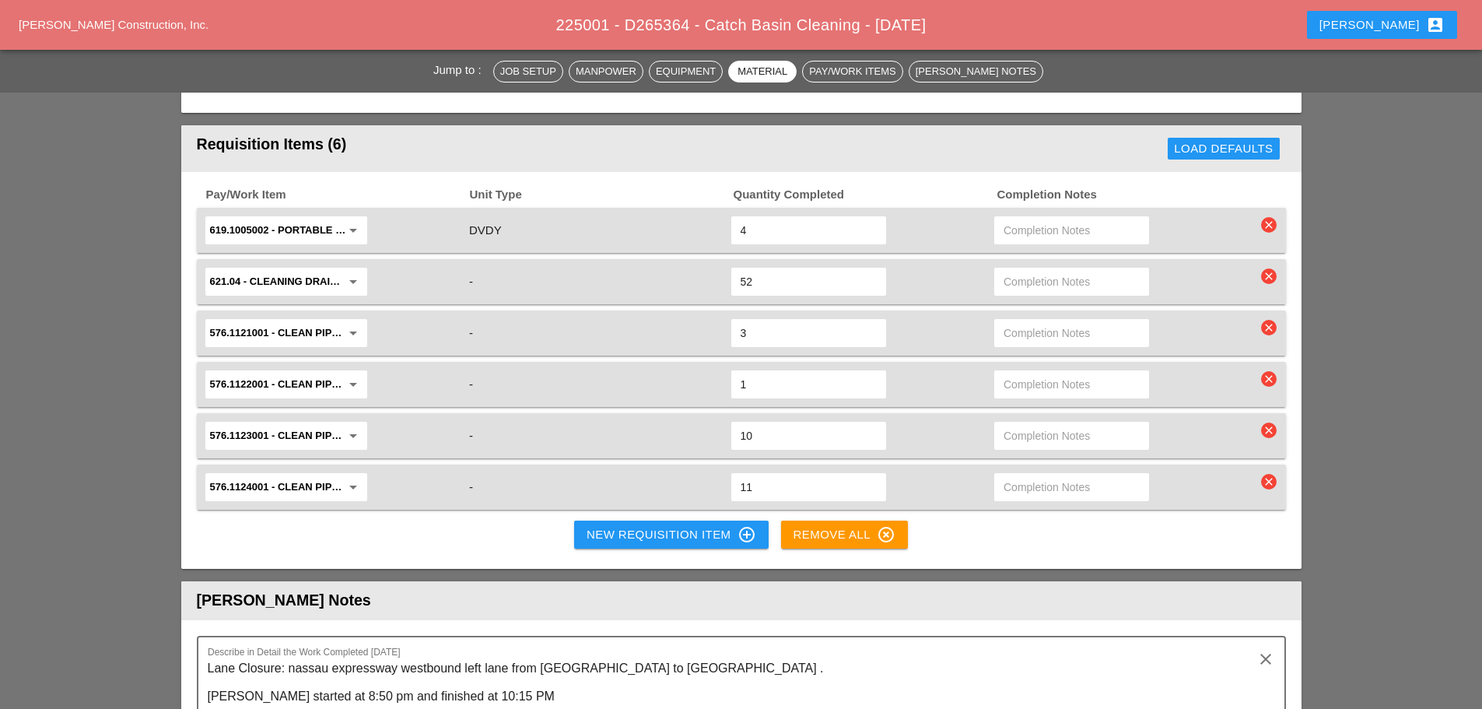
click at [628, 534] on button "New Requisition Item control_point" at bounding box center [671, 534] width 194 height 28
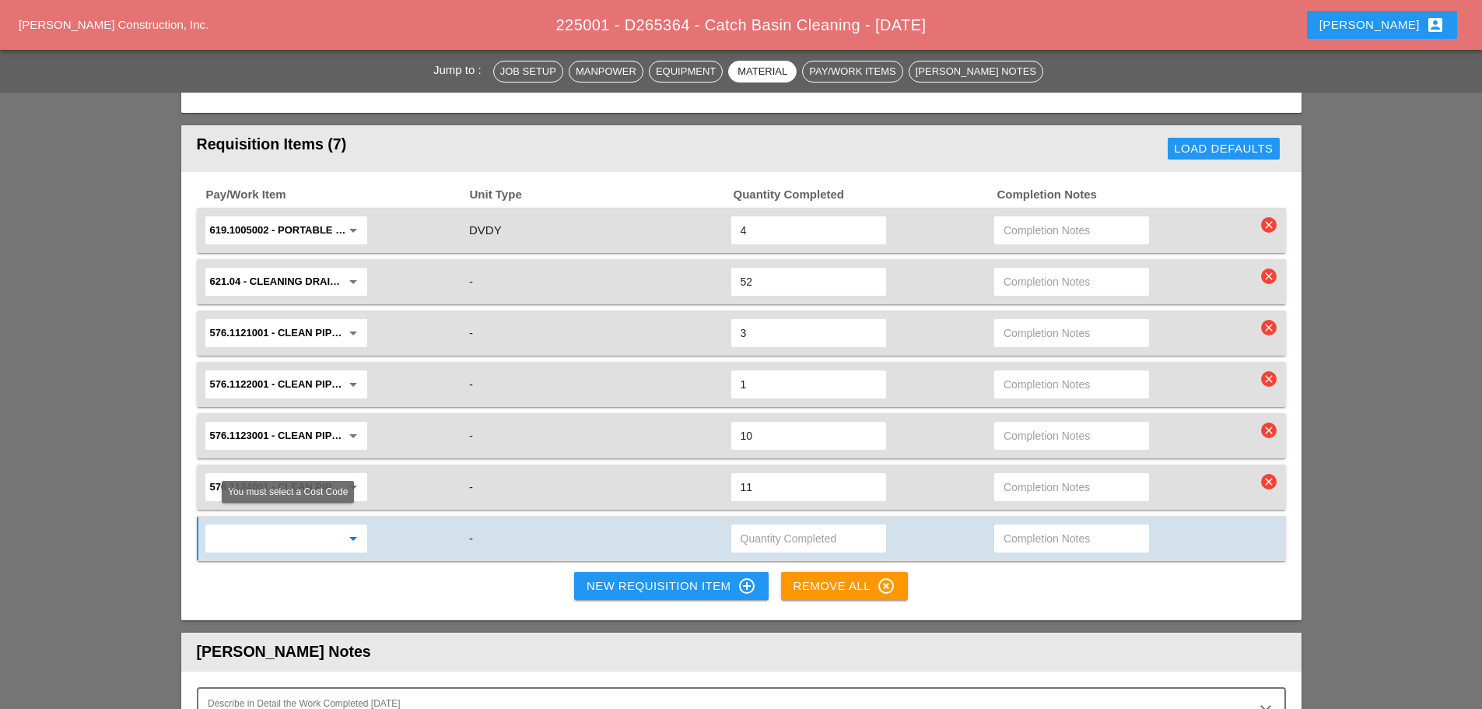
click at [242, 526] on input "text" at bounding box center [275, 538] width 131 height 25
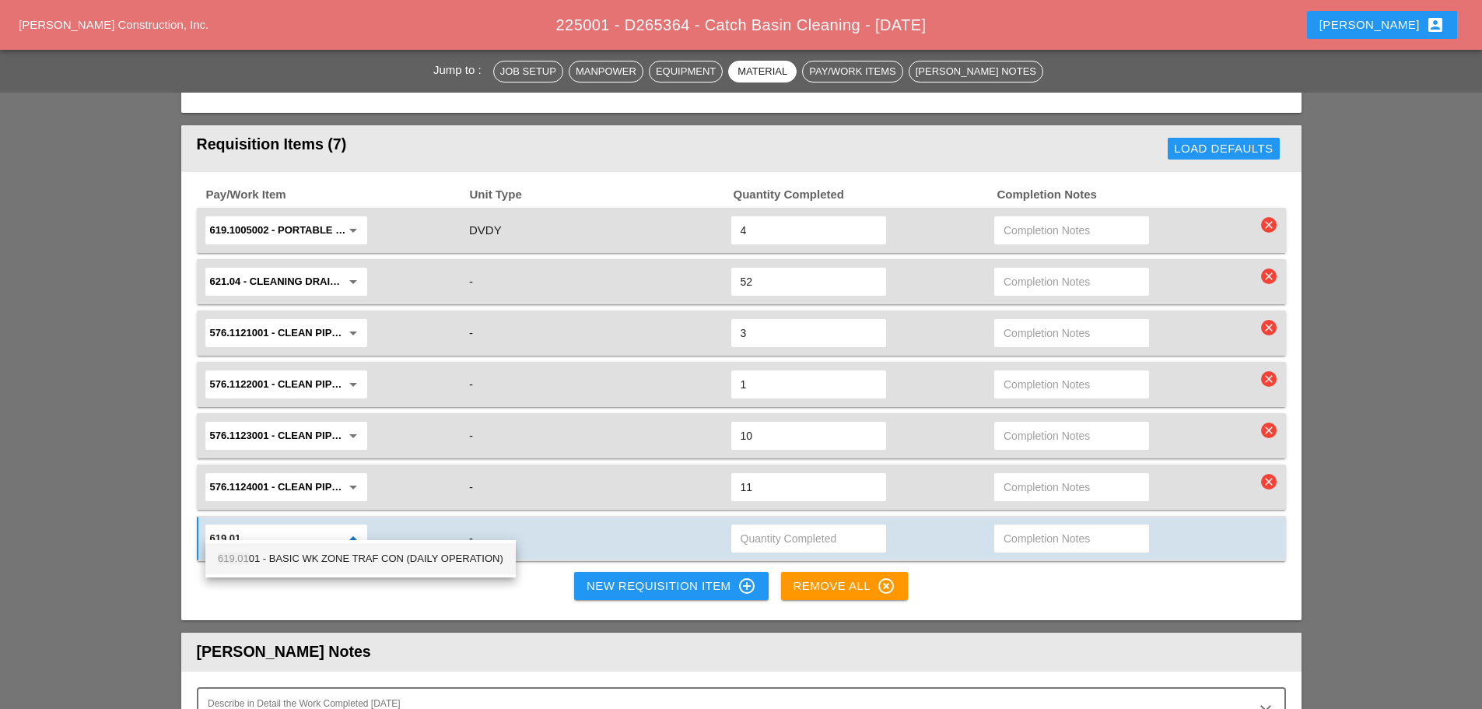
click at [278, 563] on div "619.01 01 - BASIC WK ZONE TRAF CON (DAILY OPERATION)" at bounding box center [360, 558] width 285 height 19
type input "619.0101 - BASIC WK ZONE TRAF CON (DAILY OPERATION)"
click at [785, 526] on input "text" at bounding box center [809, 538] width 136 height 25
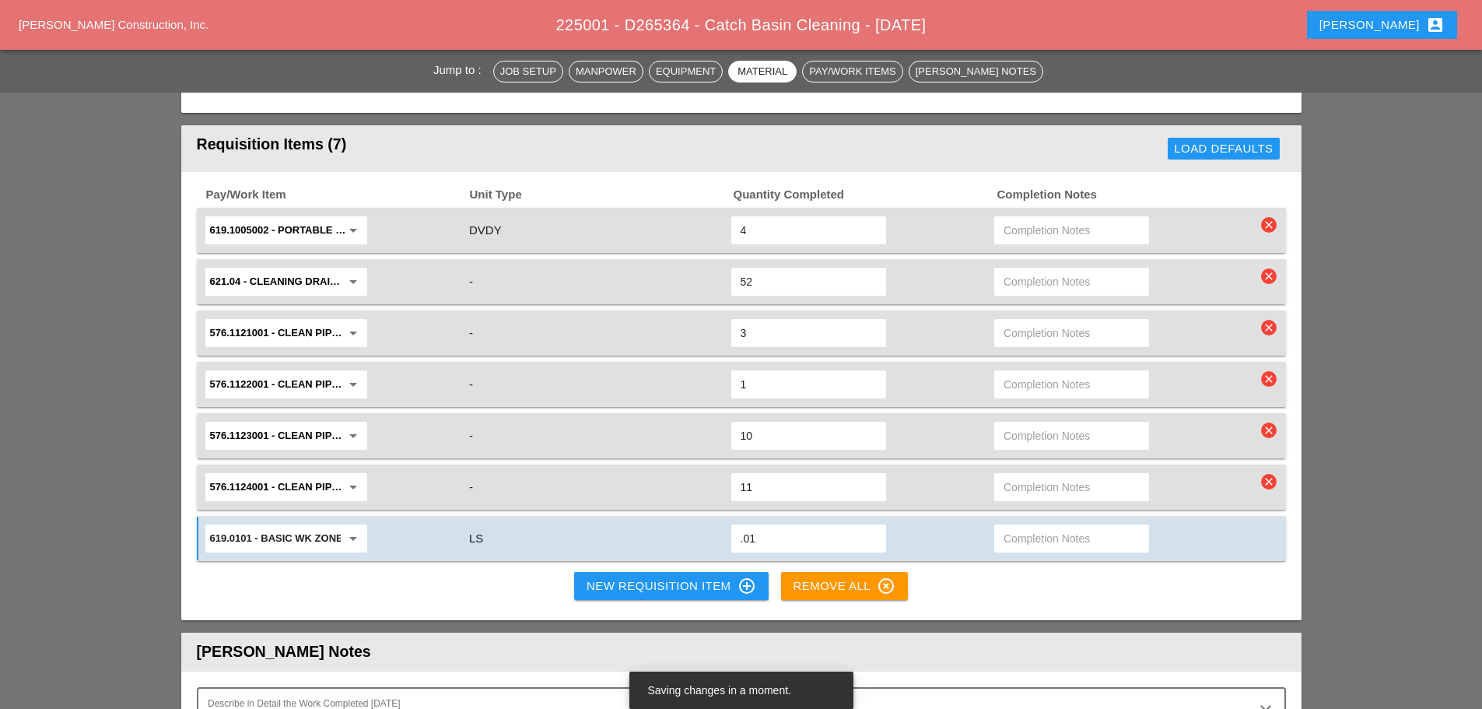
type input ".01"
click at [451, 575] on div "Pay/Work Item Unit Type Quantity Completed Completion Notes 619.1005002 - Porta…" at bounding box center [741, 396] width 1120 height 449
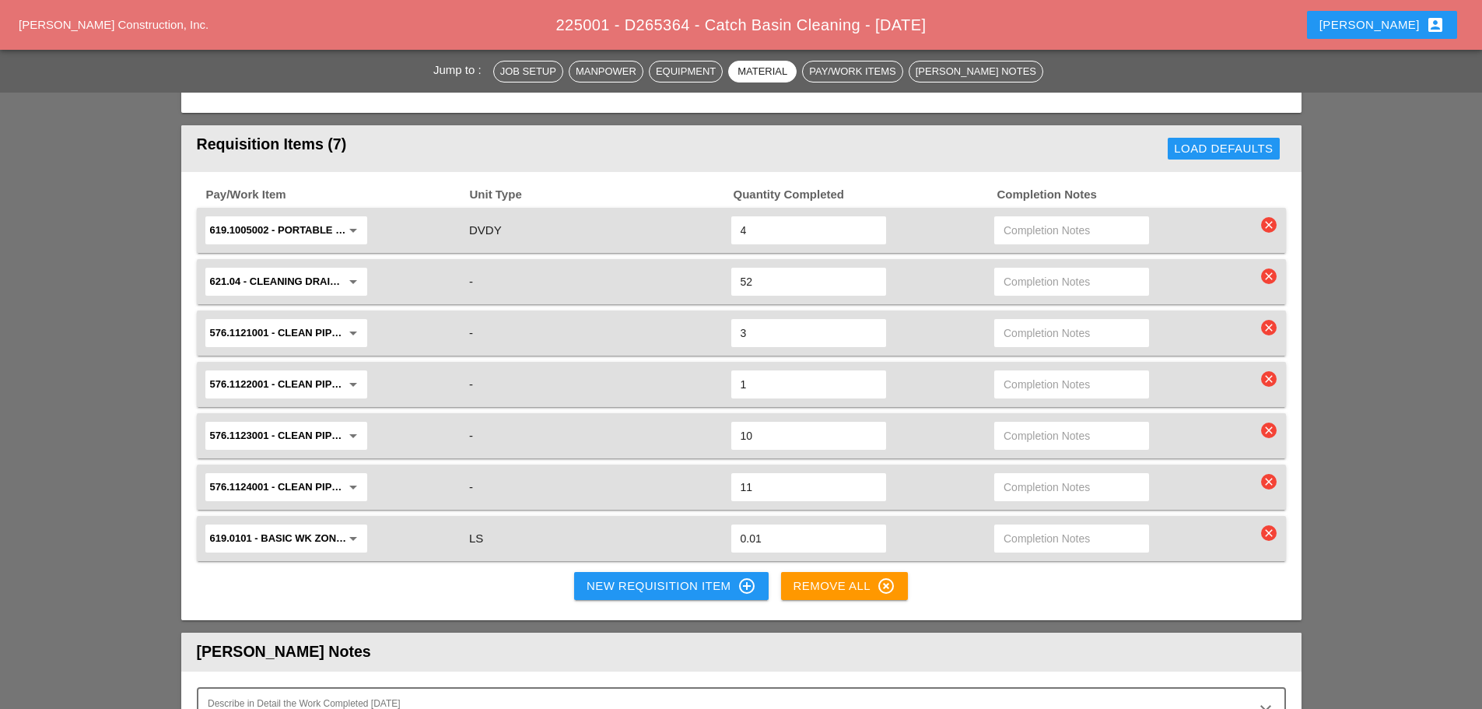
click at [667, 576] on div "New Requisition Item control_point" at bounding box center [672, 585] width 170 height 19
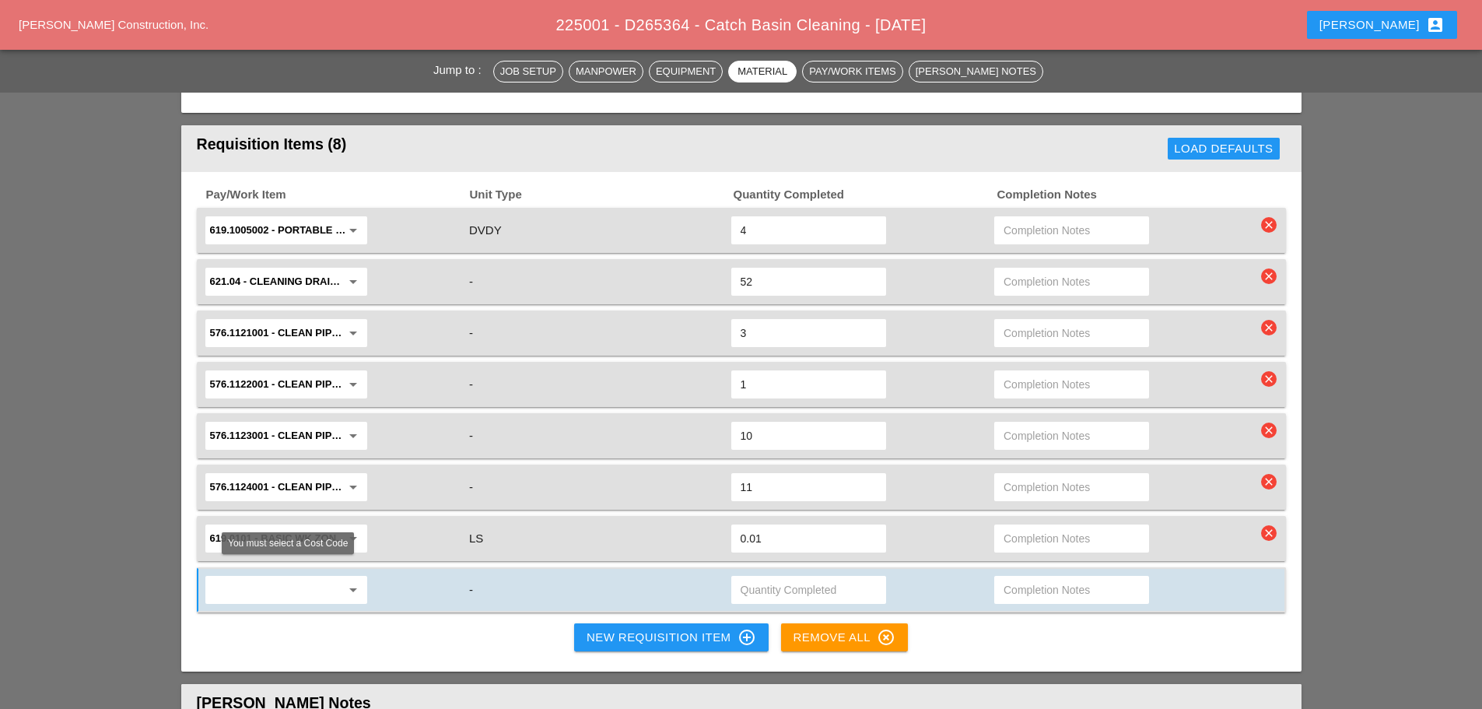
click at [249, 577] on input "text" at bounding box center [275, 589] width 131 height 25
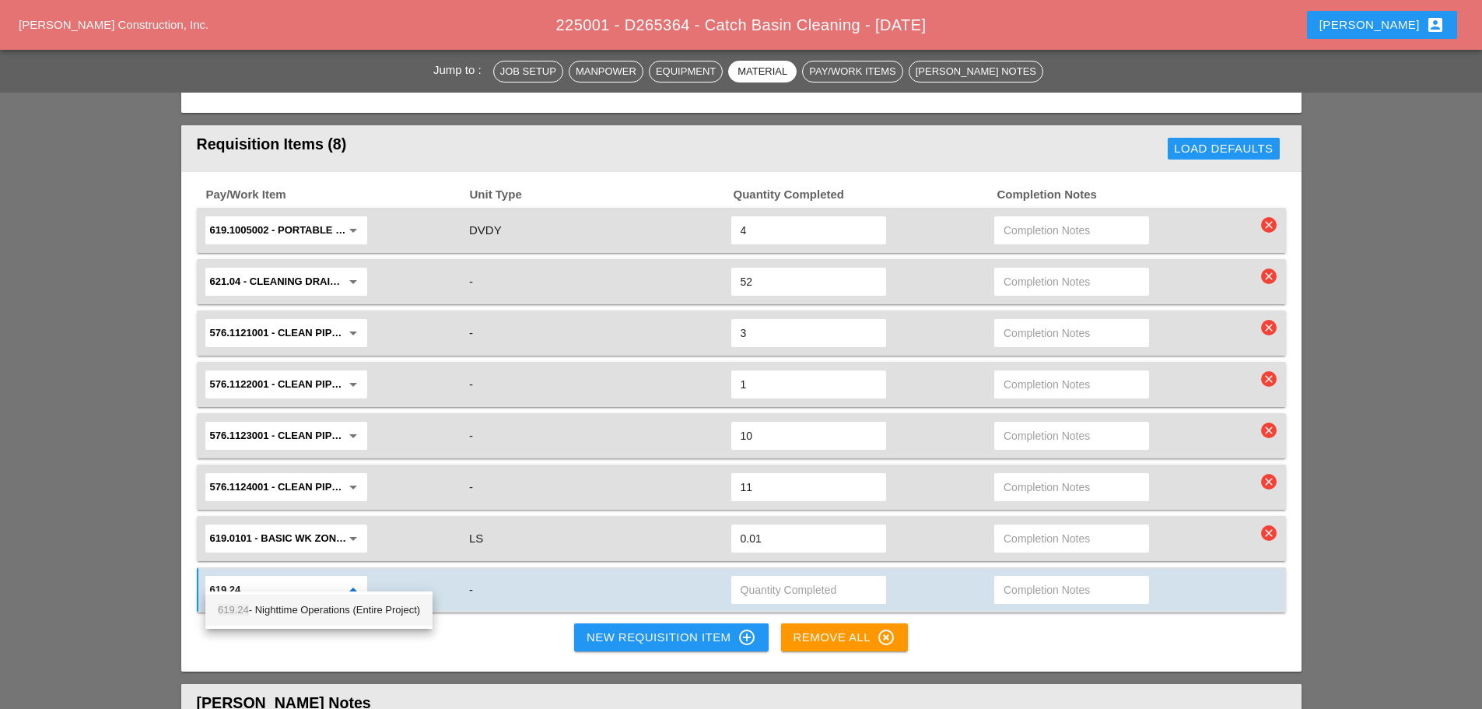
click at [248, 604] on span "619.24" at bounding box center [233, 610] width 31 height 12
type input "619.24 - Nighttime Operations (Entire Project)"
click at [820, 577] on input "text" at bounding box center [809, 589] width 136 height 25
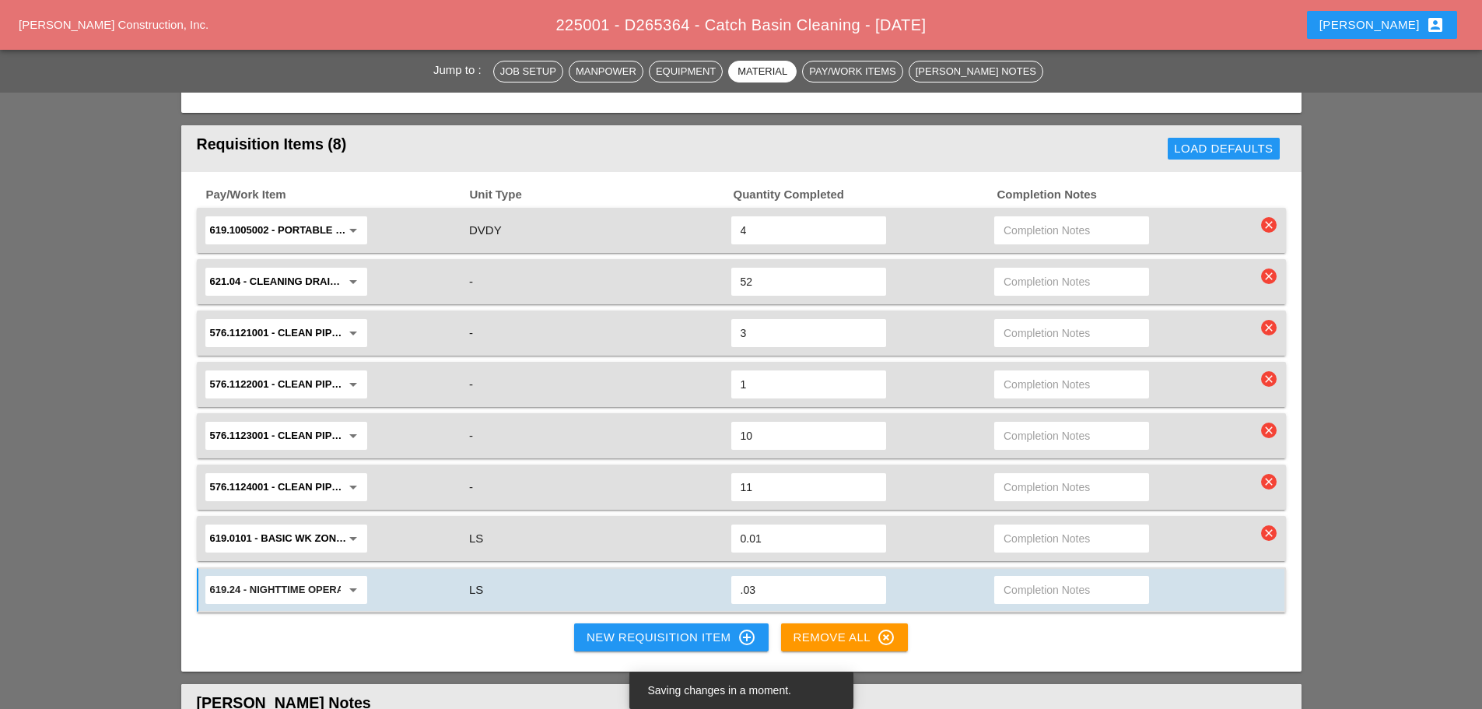
click at [969, 606] on div "Pay/Work Item Unit Type Quantity Completed Completion Notes 619.1005002 - Porta…" at bounding box center [741, 422] width 1120 height 500
click at [803, 577] on input ".03" at bounding box center [809, 589] width 136 height 25
type input ".030"
click at [400, 628] on div "Pay/Work Item Unit Type Quantity Completed Completion Notes 619.1005002 - Porta…" at bounding box center [741, 422] width 1120 height 500
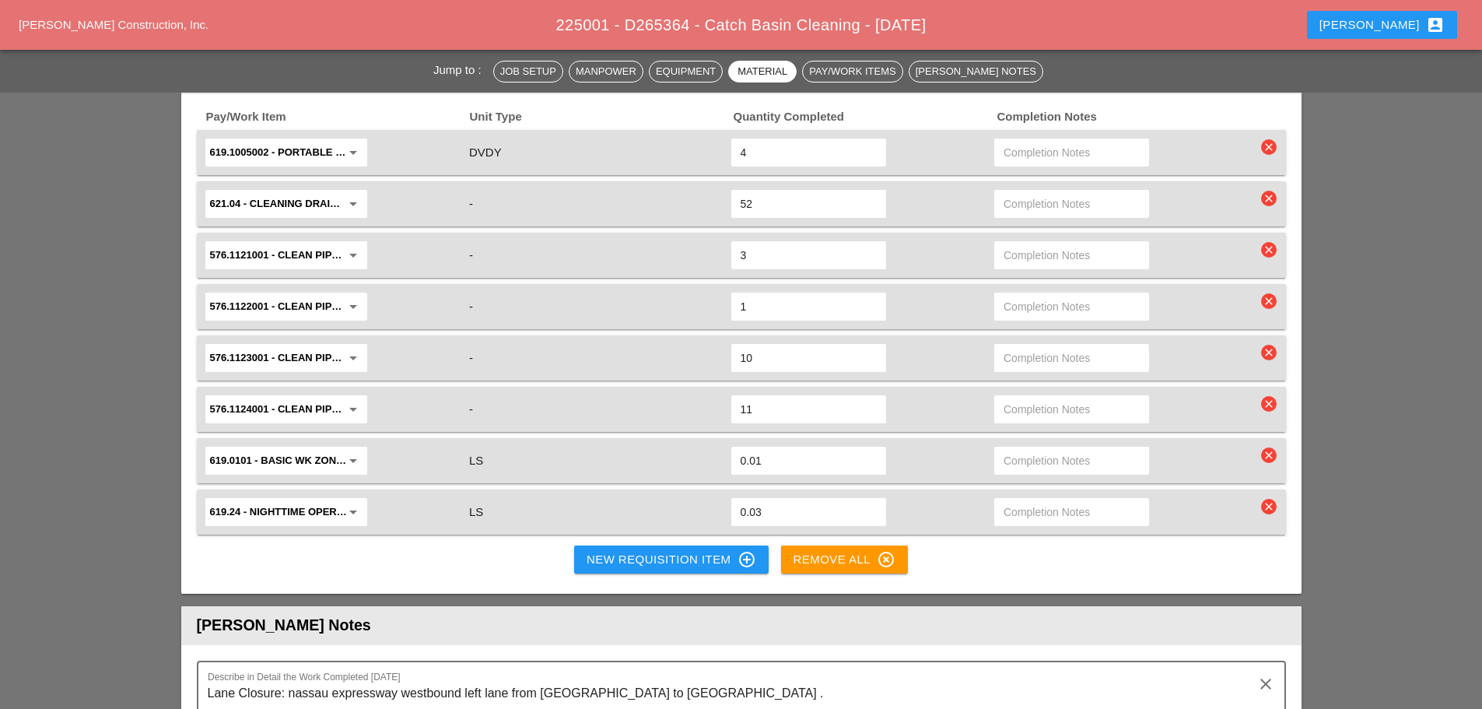
click at [636, 550] on div "New Requisition Item control_point" at bounding box center [672, 559] width 170 height 19
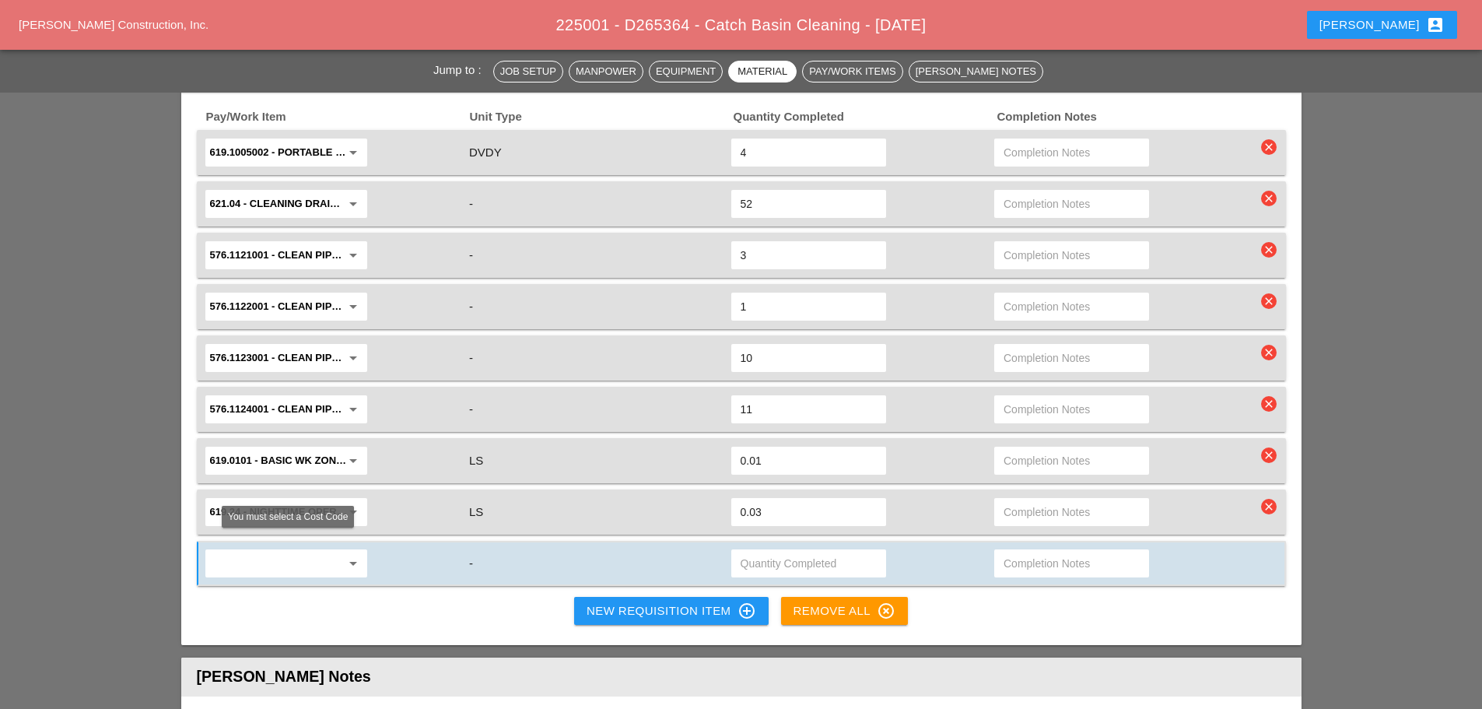
click at [265, 551] on input "text" at bounding box center [275, 563] width 131 height 25
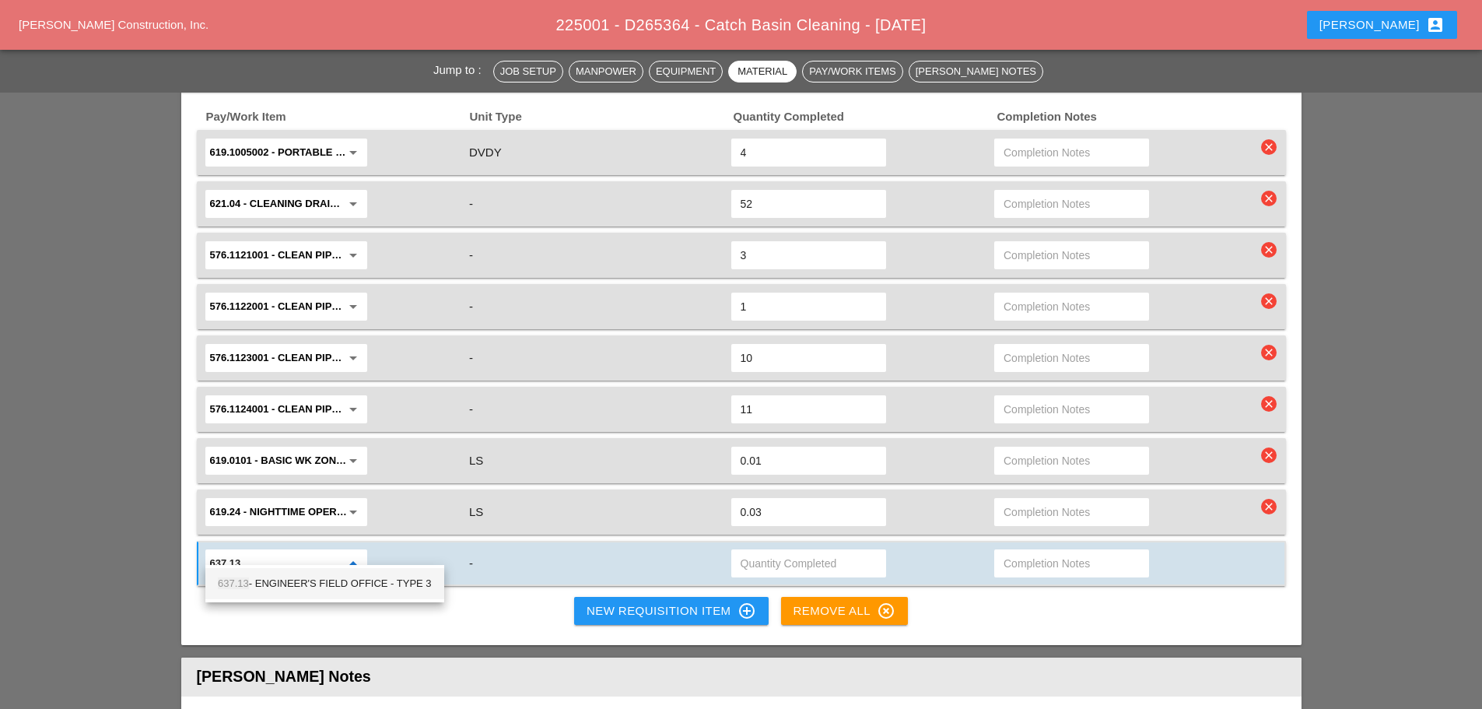
click at [261, 594] on div "637.13 - ENGINEER'S FIELD OFFICE - TYPE 3" at bounding box center [325, 583] width 214 height 31
type input "637.13 - ENGINEER'S FIELD OFFICE - TYPE 3"
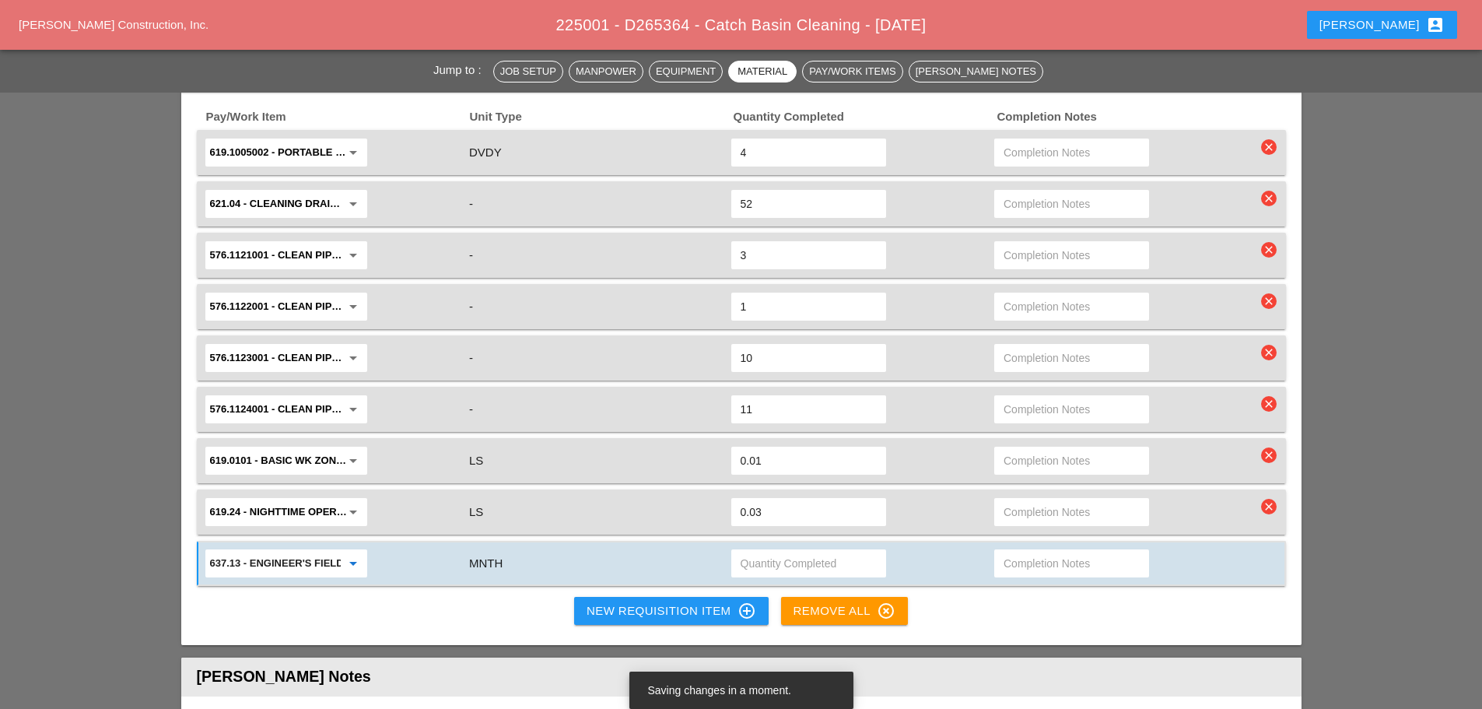
click at [774, 551] on input "text" at bounding box center [809, 563] width 136 height 25
type input "1"
click at [489, 604] on div "Pay/Work Item Unit Type Quantity Completed Completion Notes 619.1005002 - Porta…" at bounding box center [741, 370] width 1120 height 552
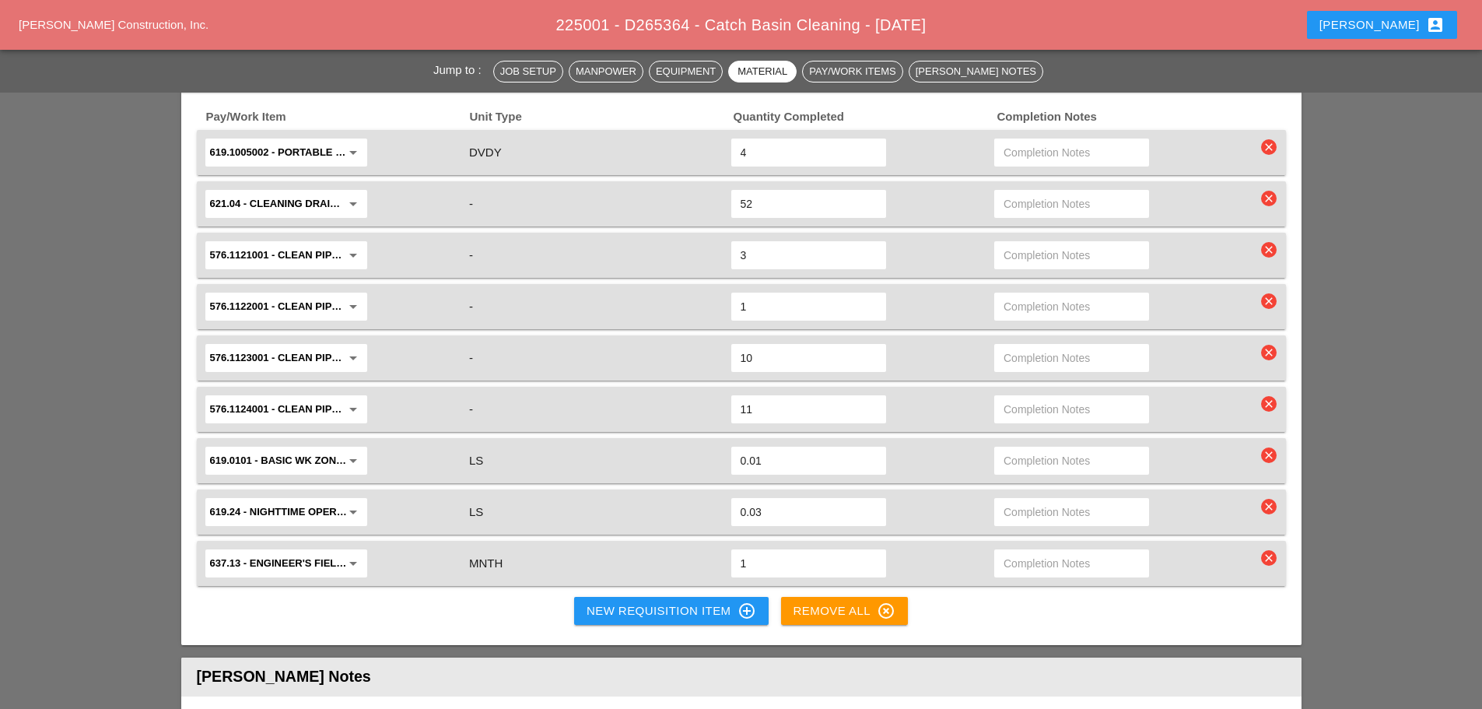
click at [602, 601] on div "New Requisition Item control_point" at bounding box center [672, 610] width 170 height 19
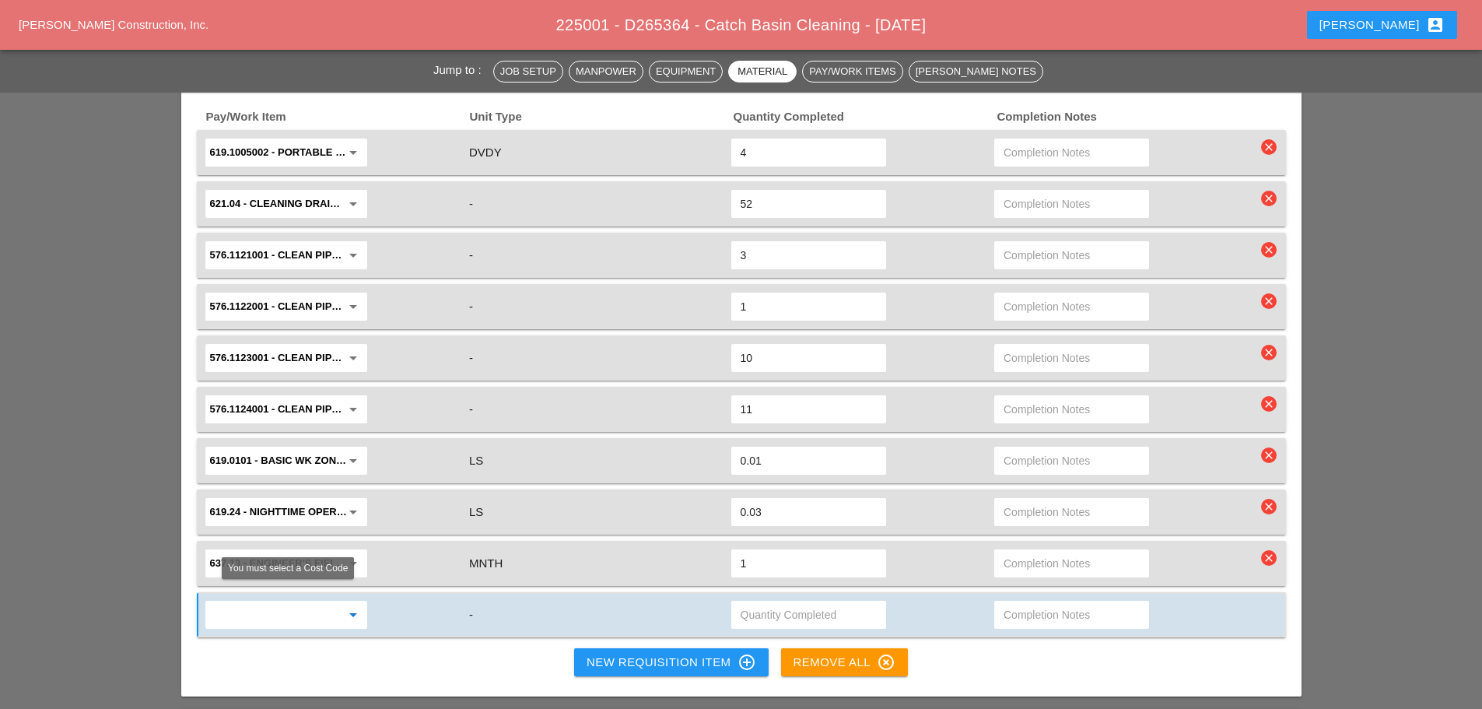
click at [285, 602] on input "text" at bounding box center [275, 614] width 131 height 25
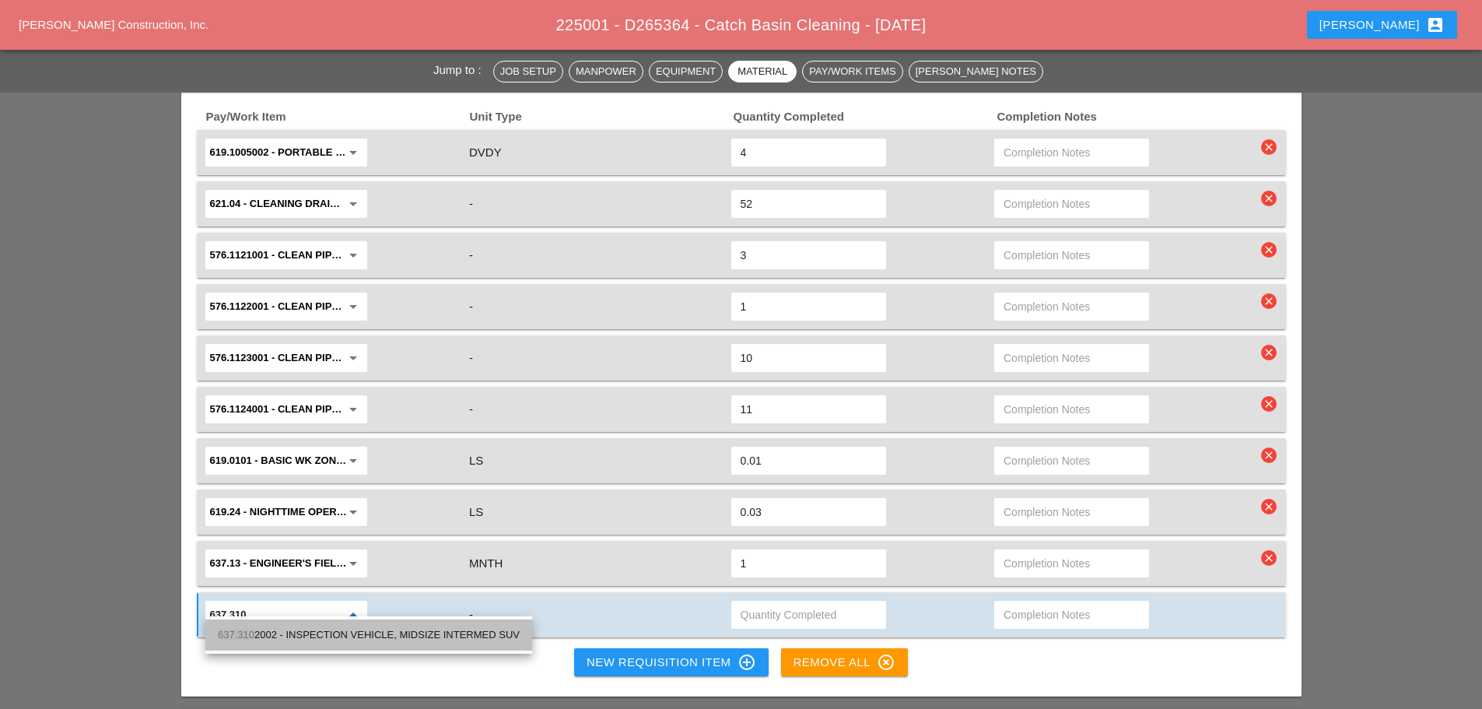
click at [285, 637] on div "637.310 2002 - INSPECTION VEHICLE, MIDSIZE INTERMED SUV" at bounding box center [369, 634] width 302 height 19
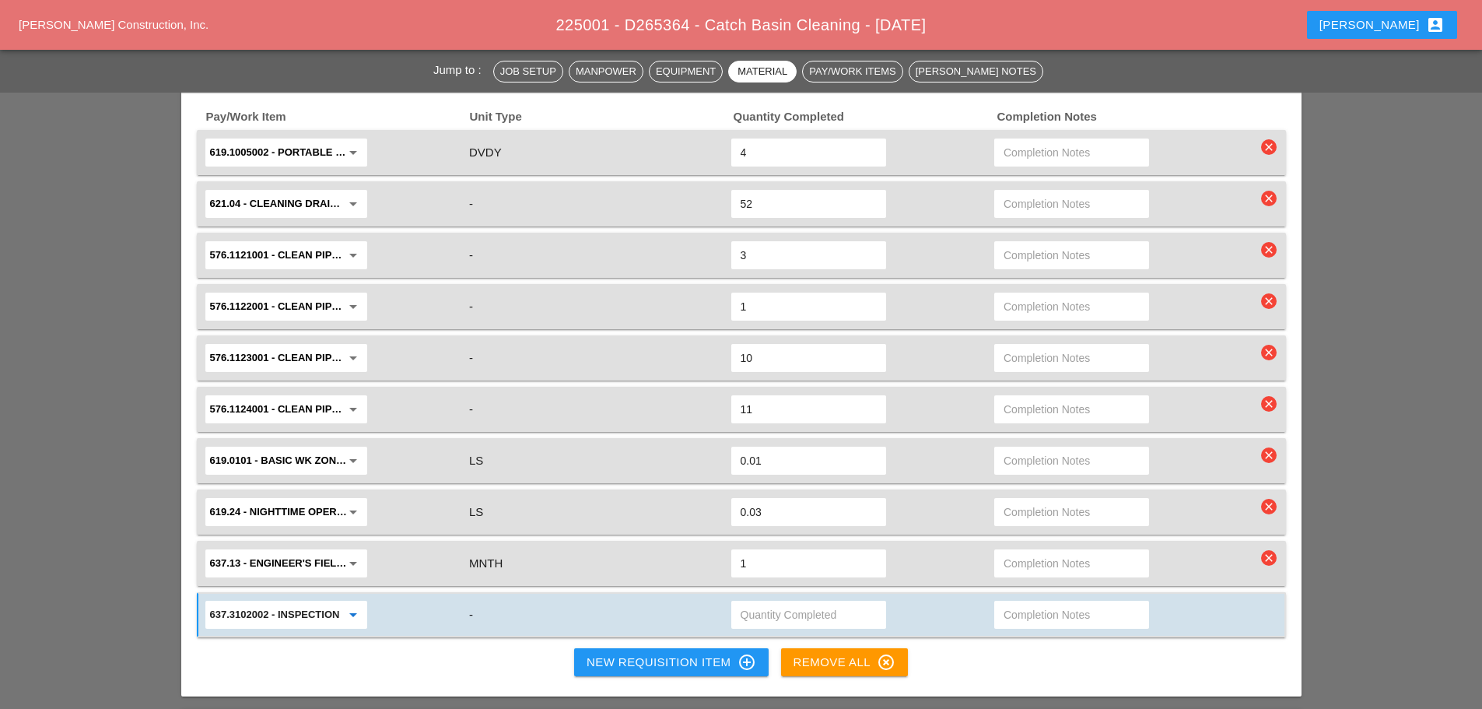
type input "637.3102002 - INSPECTION VEHICLE, MIDSIZE INTERMED SUV"
click at [783, 603] on input "text" at bounding box center [809, 614] width 136 height 25
type input "1"
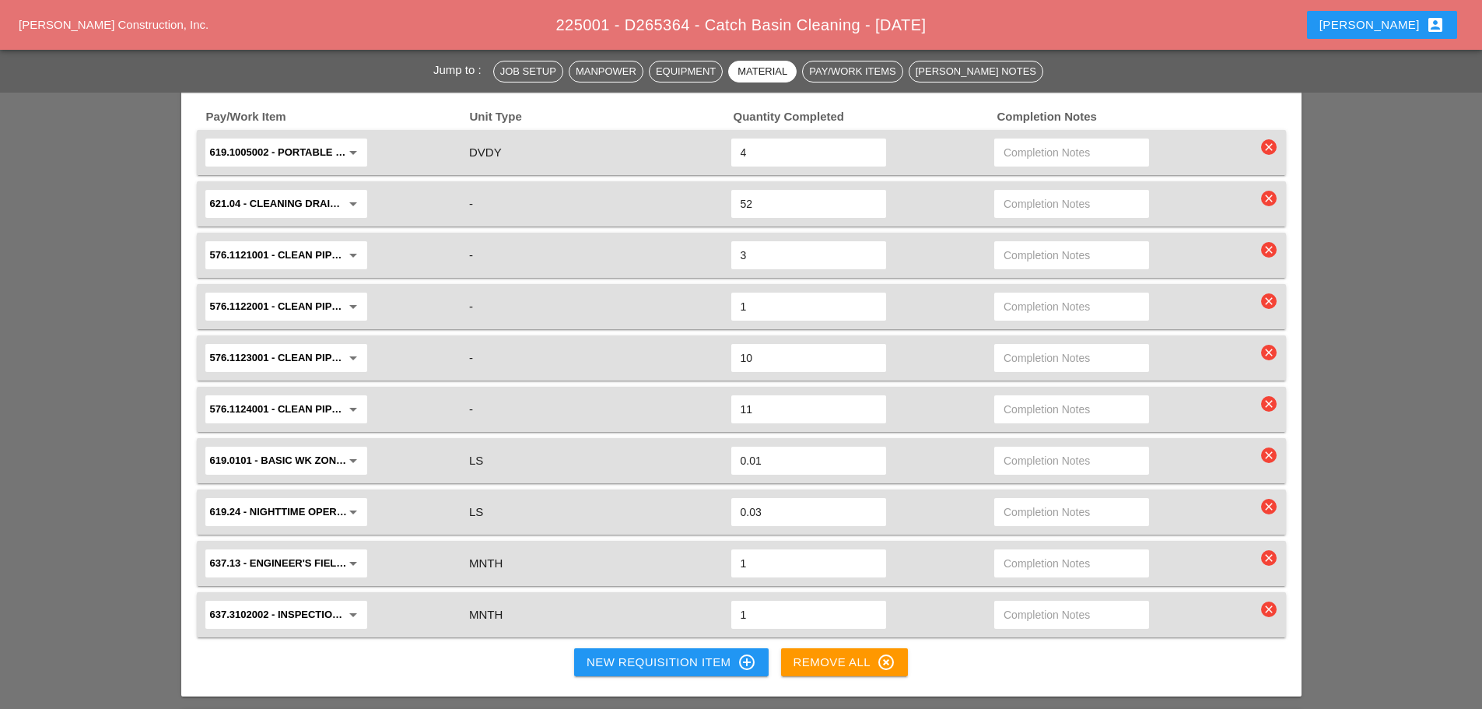
click at [684, 655] on div "New Requisition Item control_point" at bounding box center [672, 662] width 170 height 19
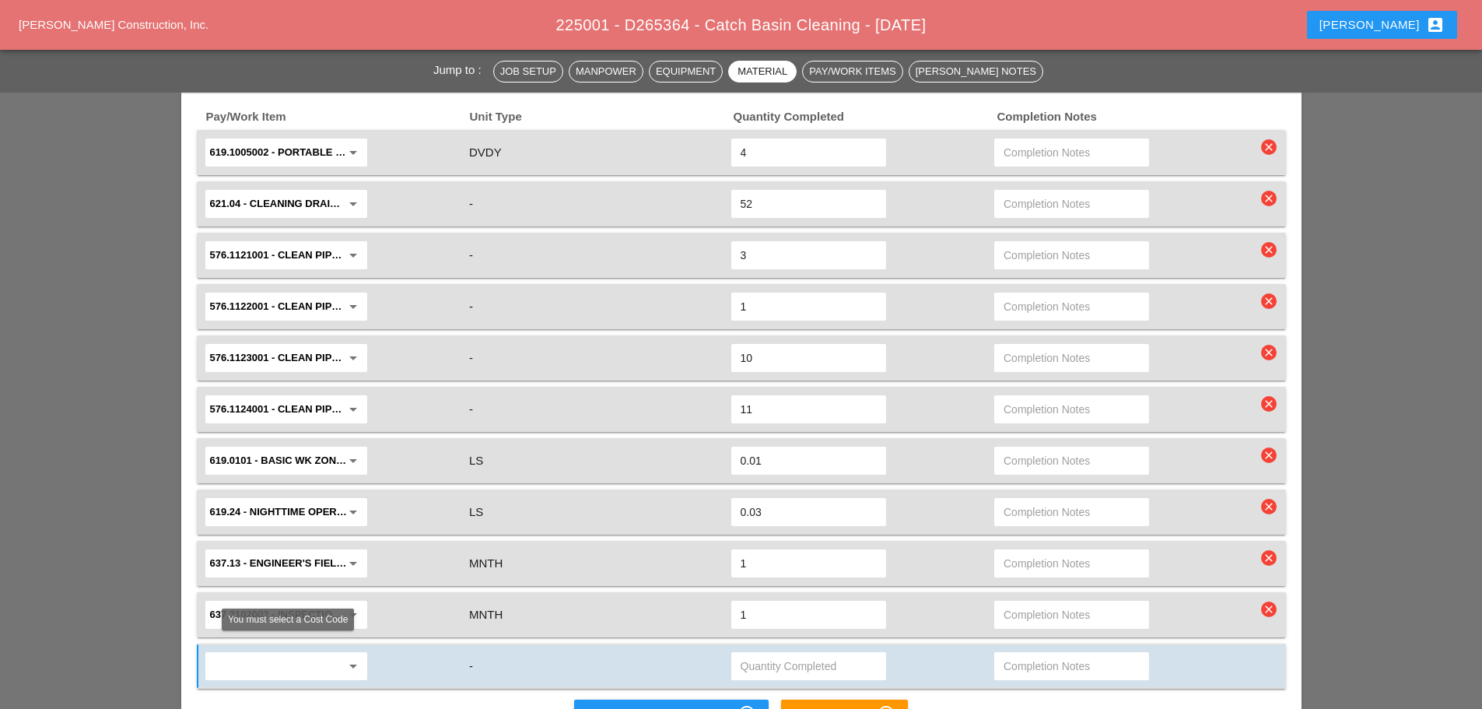
click at [274, 657] on input "text" at bounding box center [275, 665] width 131 height 25
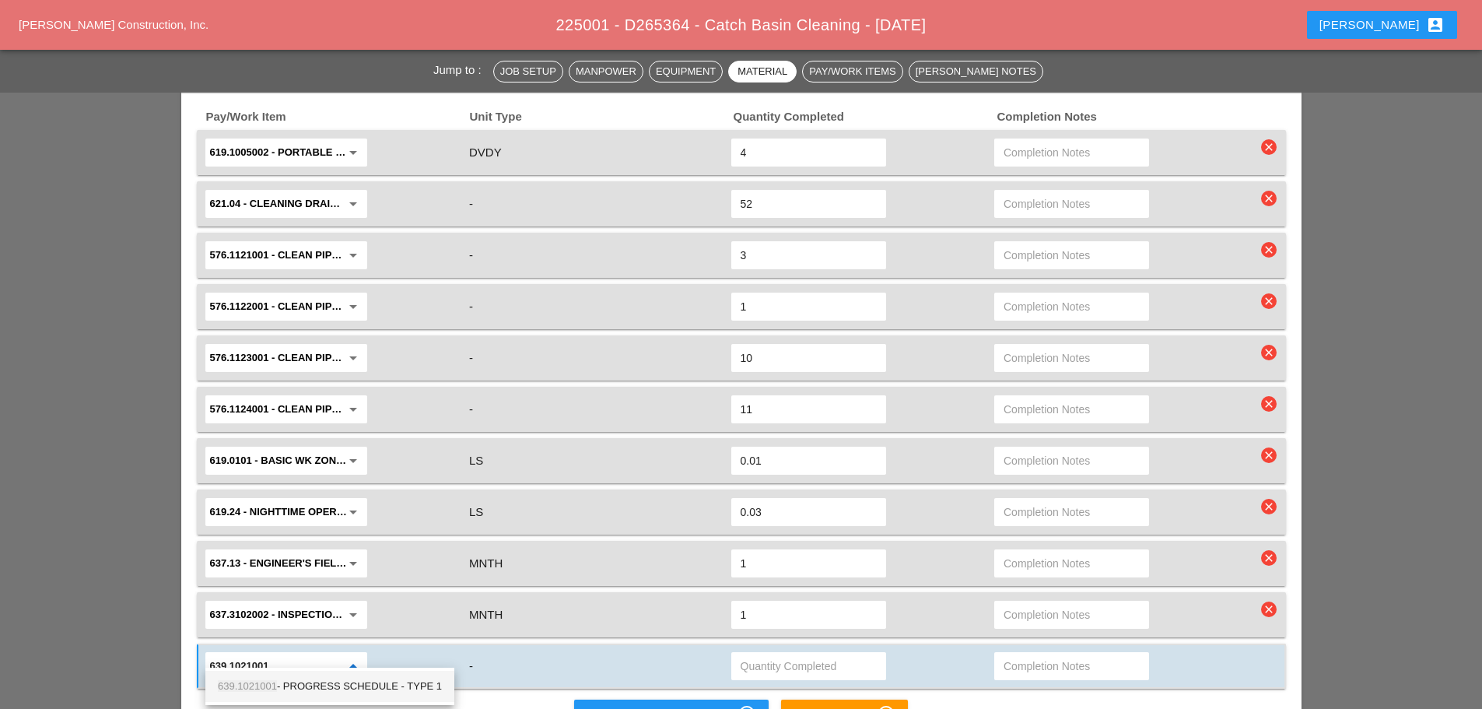
click at [366, 693] on div "639.1021001 - PROGRESS SCHEDULE - TYPE 1" at bounding box center [330, 686] width 224 height 19
type input "639.1021001 - PROGRESS SCHEDULE - TYPE 1"
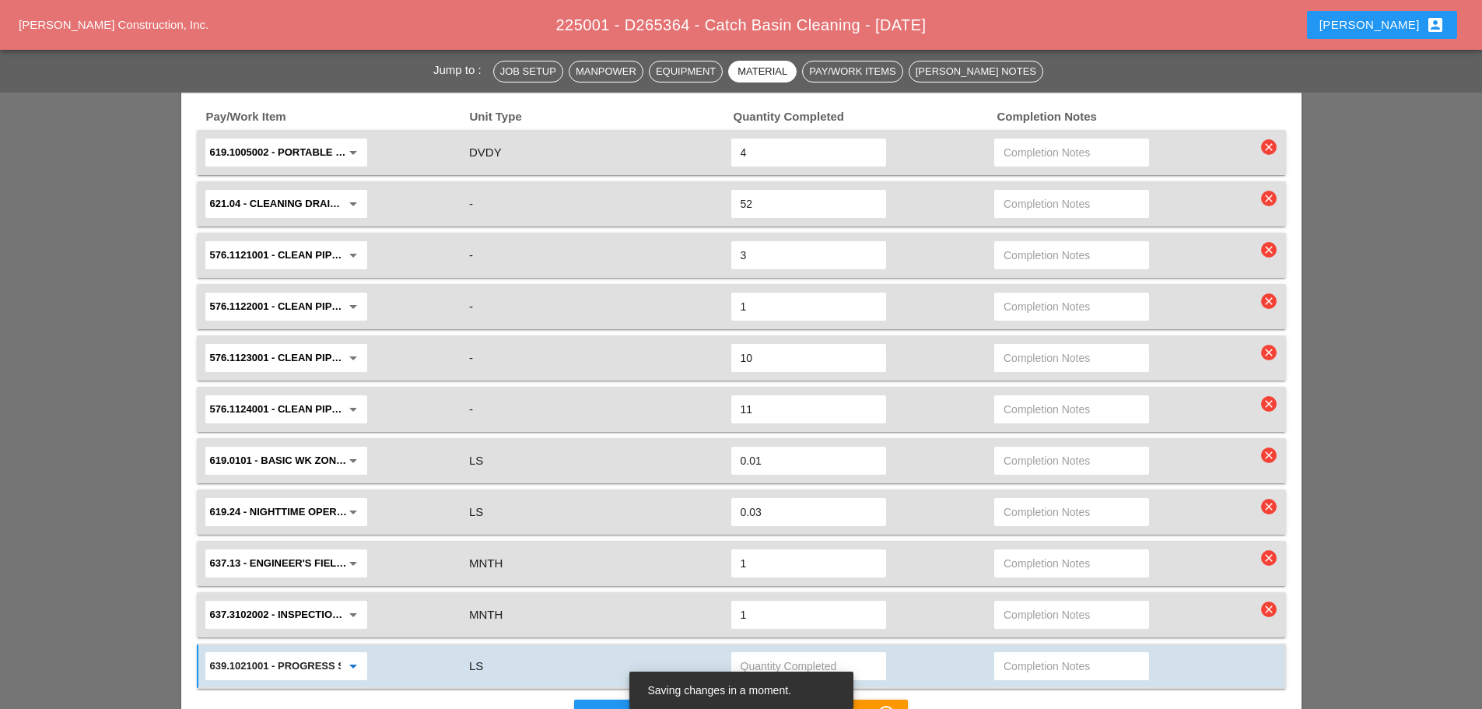
click at [751, 653] on input "text" at bounding box center [809, 665] width 136 height 25
type input ".03"
click at [450, 687] on div "Pay/Work Item Unit Type Quantity Completed Completion Notes 619.1005002 - Porta…" at bounding box center [741, 421] width 1120 height 654
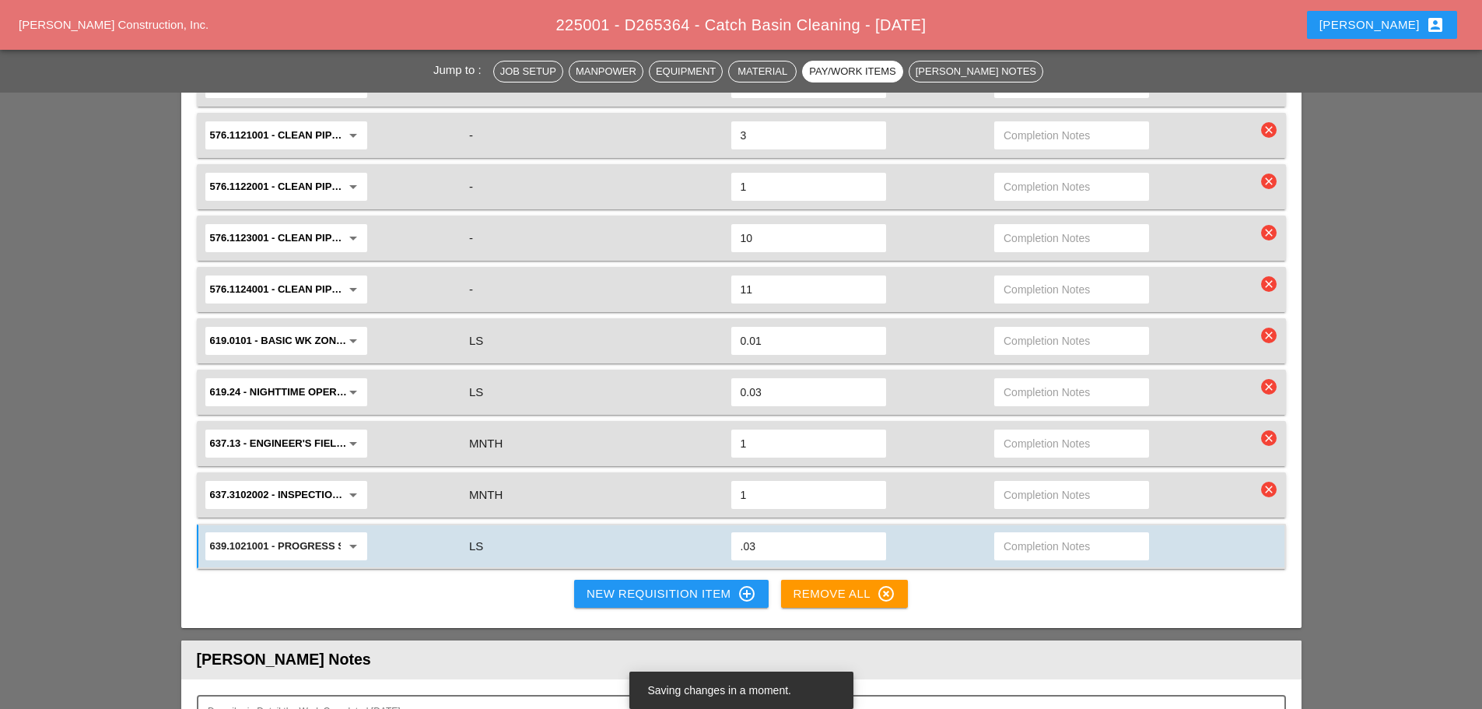
scroll to position [2100, 0]
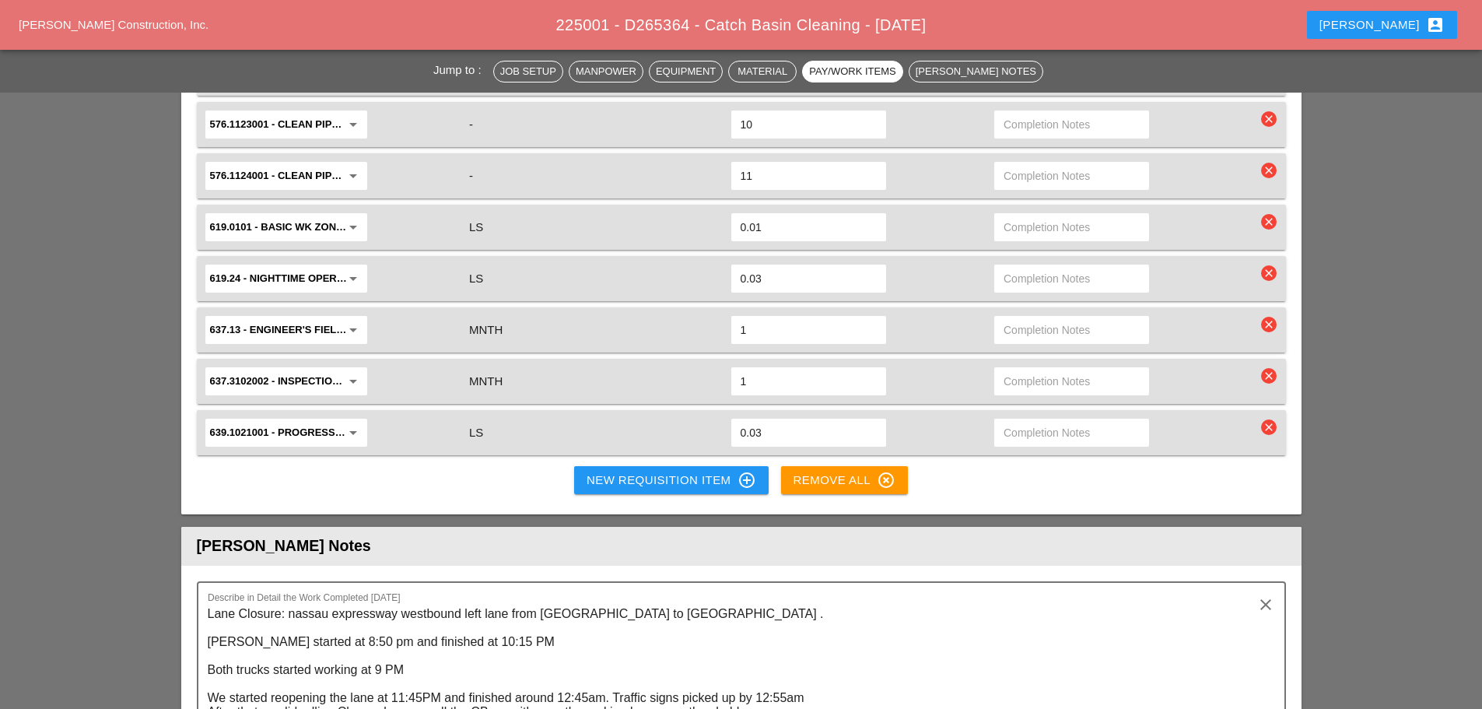
click at [494, 489] on div "Pay/Work Item Unit Type Quantity Completed Completion Notes 619.1005002 - Porta…" at bounding box center [741, 188] width 1120 height 654
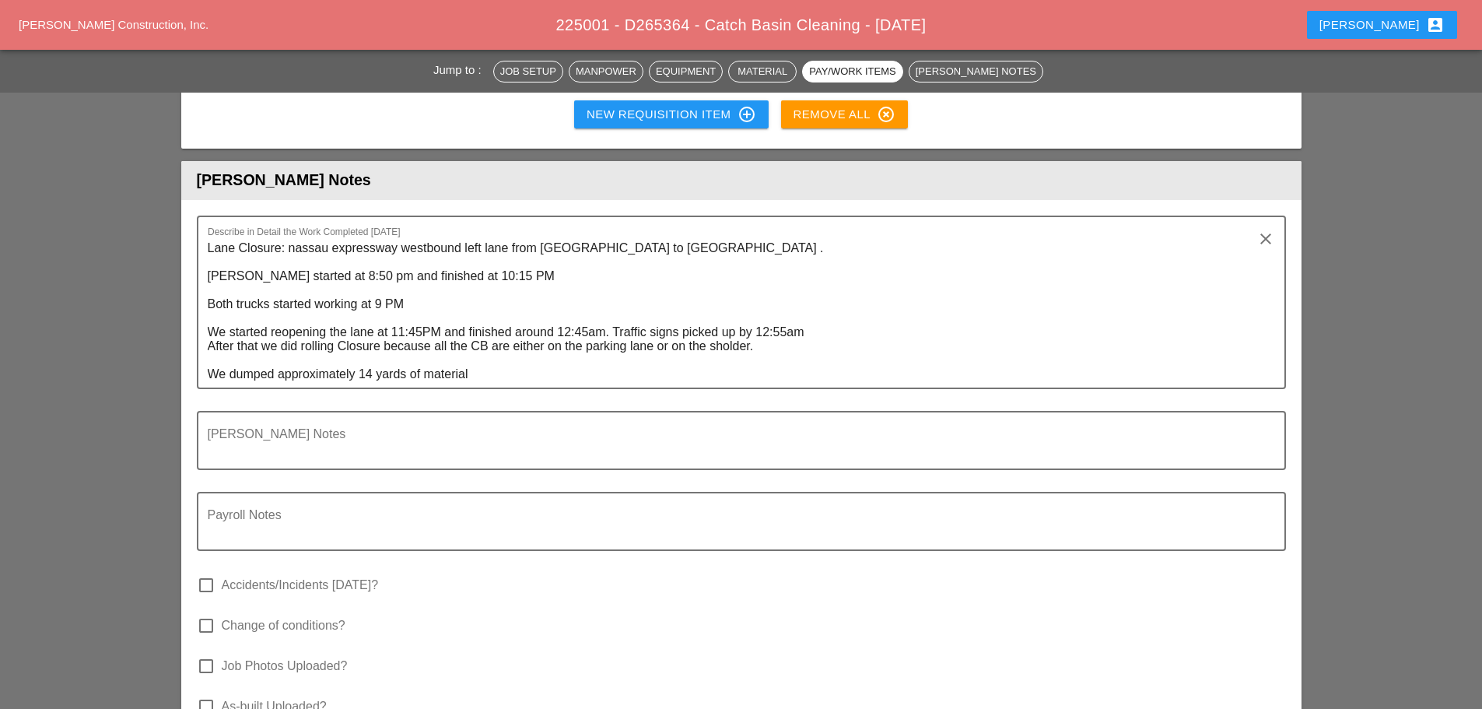
scroll to position [2645, 0]
